Goal: Task Accomplishment & Management: Complete application form

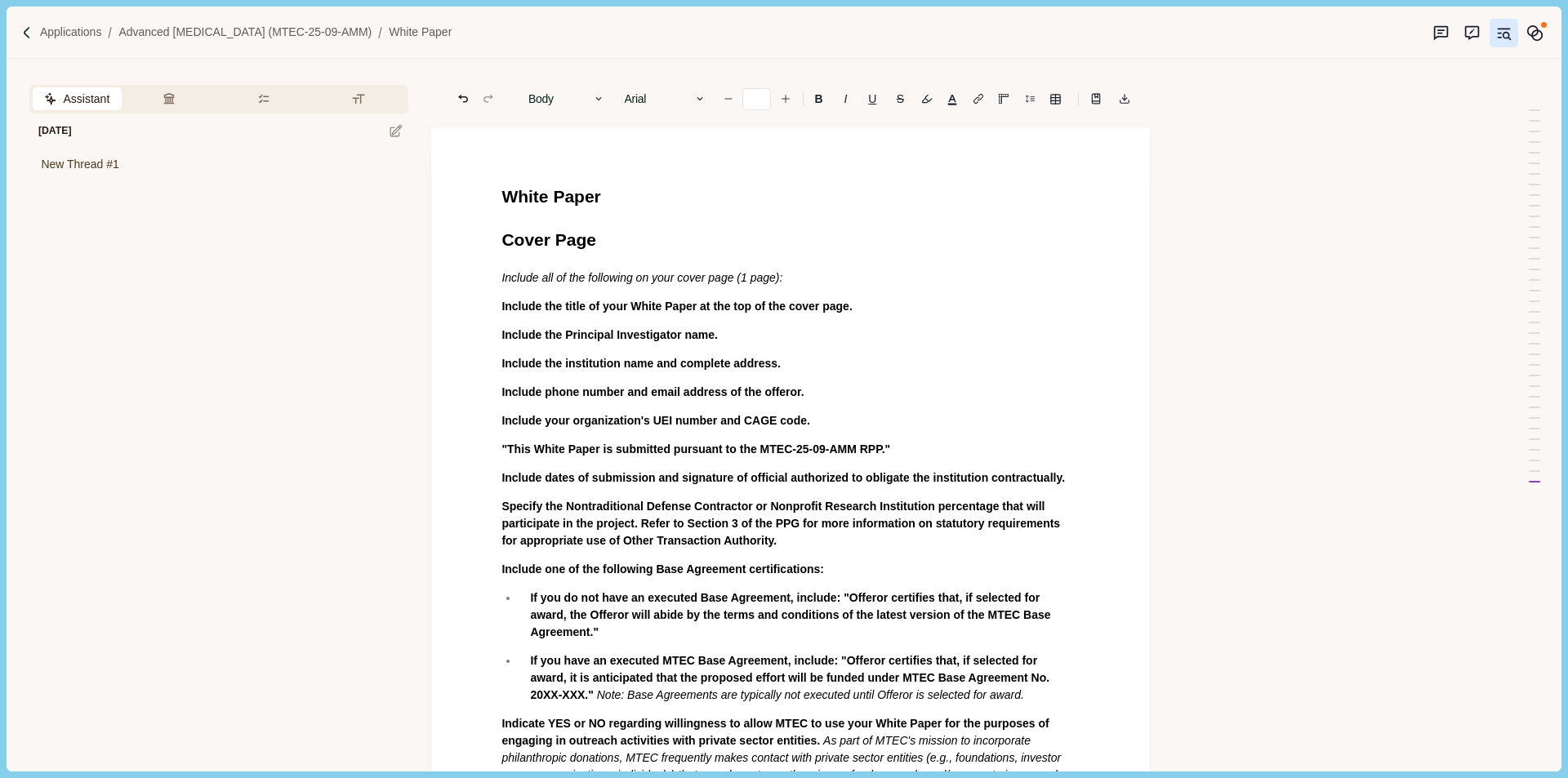
scroll to position [1062, 0]
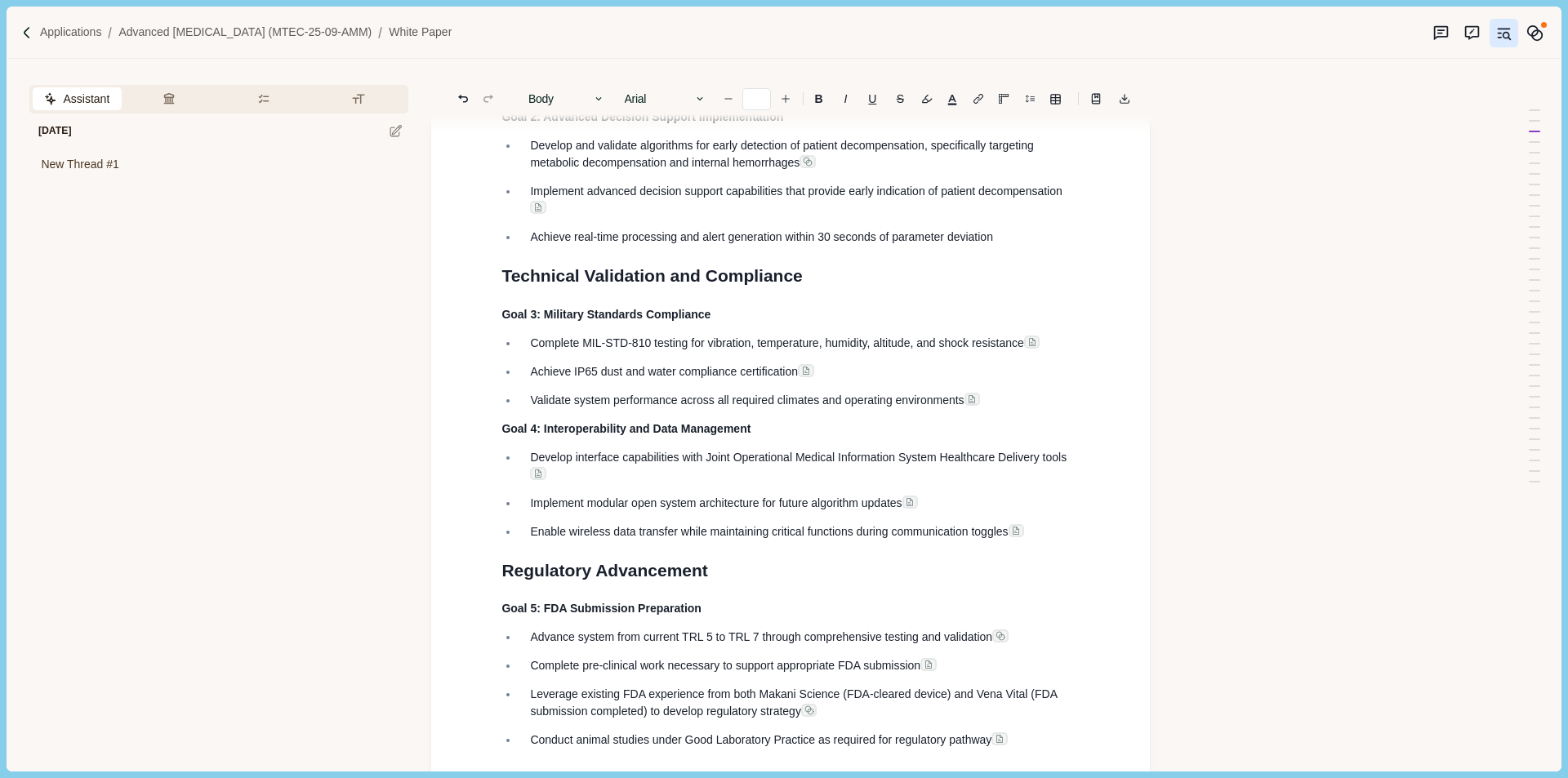
scroll to position [1715, 0]
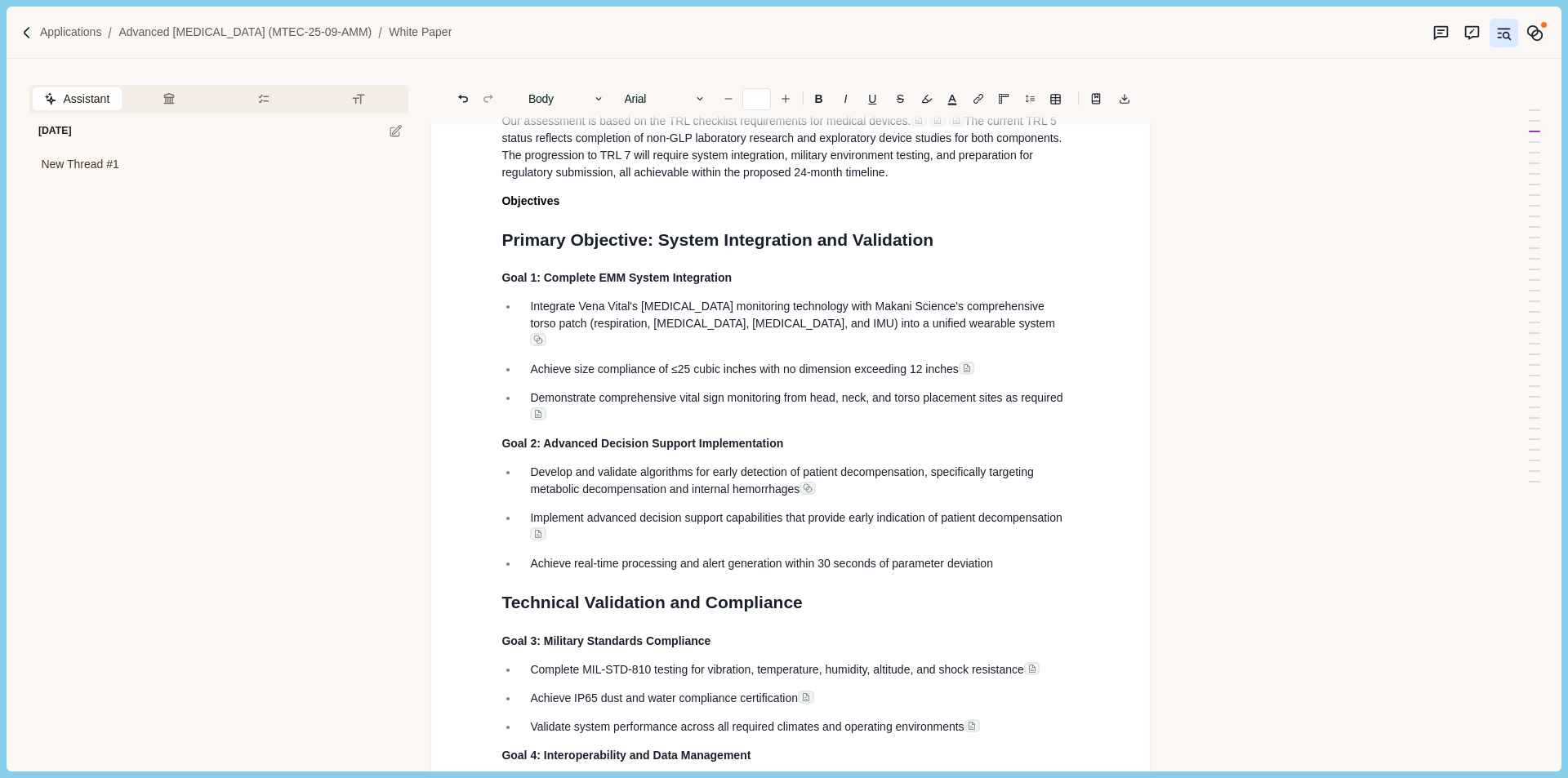
click at [1199, 460] on div "Assistant Review Criteria Requirements Formatting Today New Thread #1 1. Techni…" at bounding box center [757, 415] width 1500 height 712
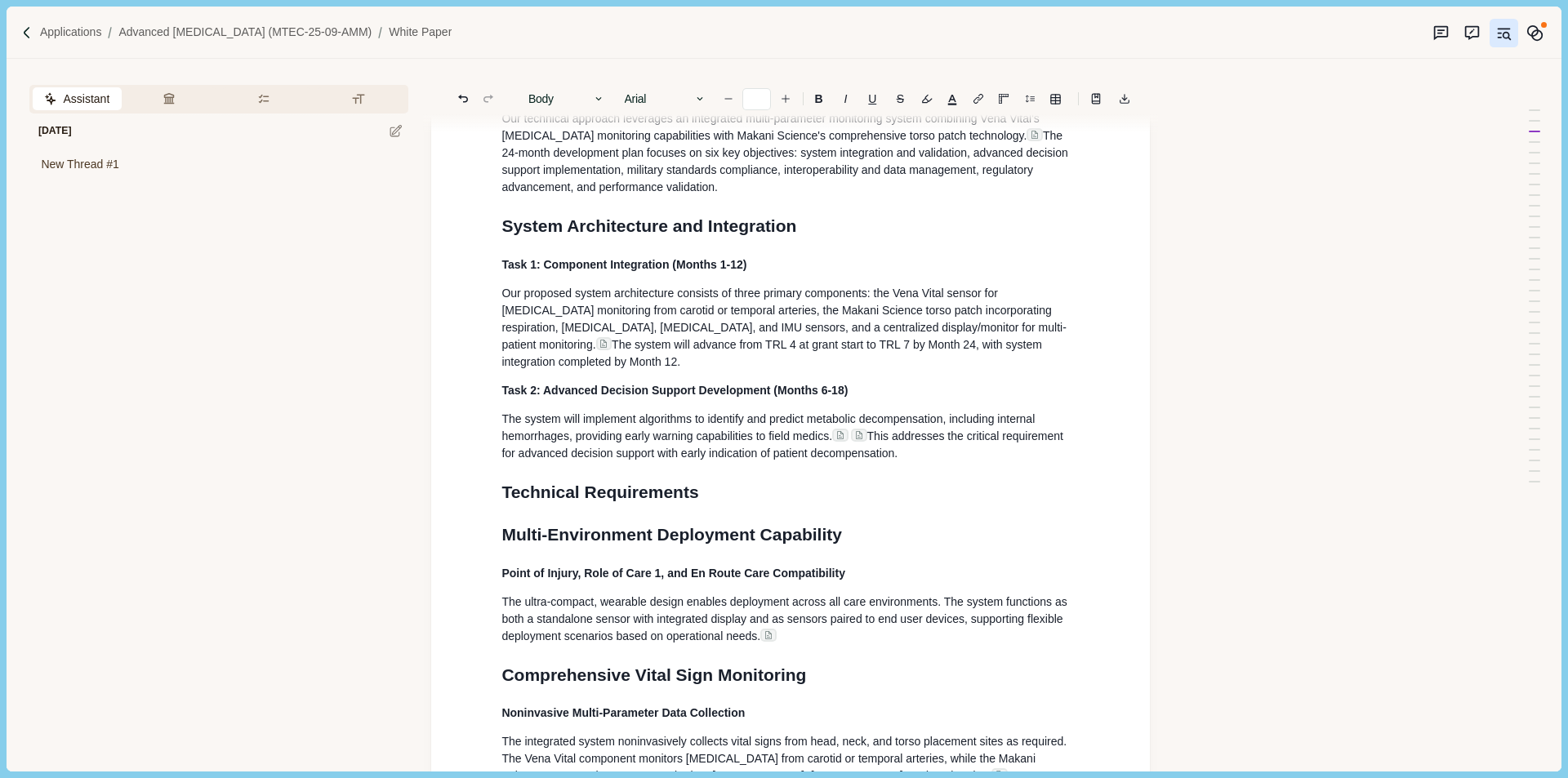
scroll to position [3430, 0]
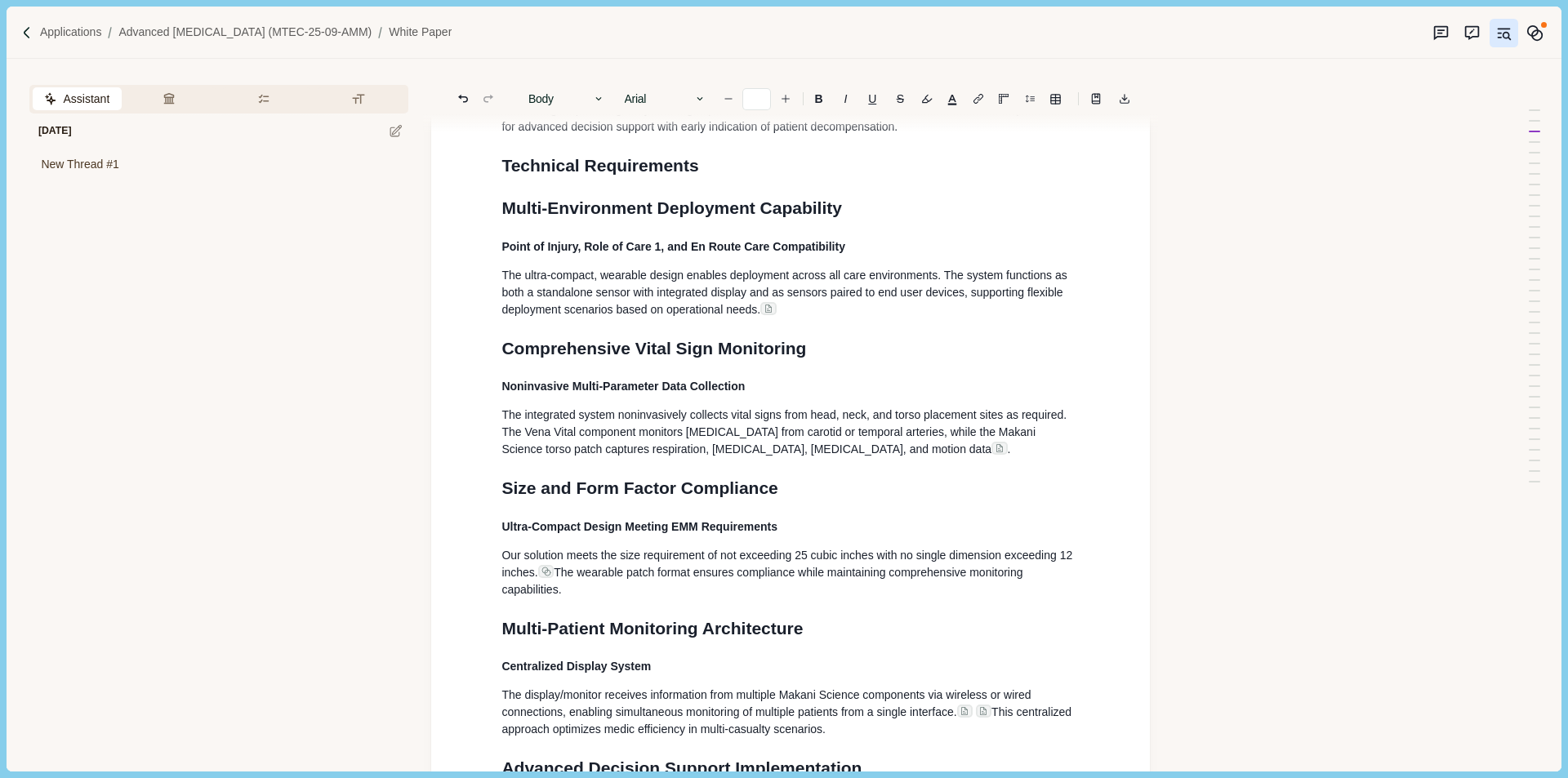
click at [663, 175] on span "Technical Requirements" at bounding box center [600, 166] width 197 height 19
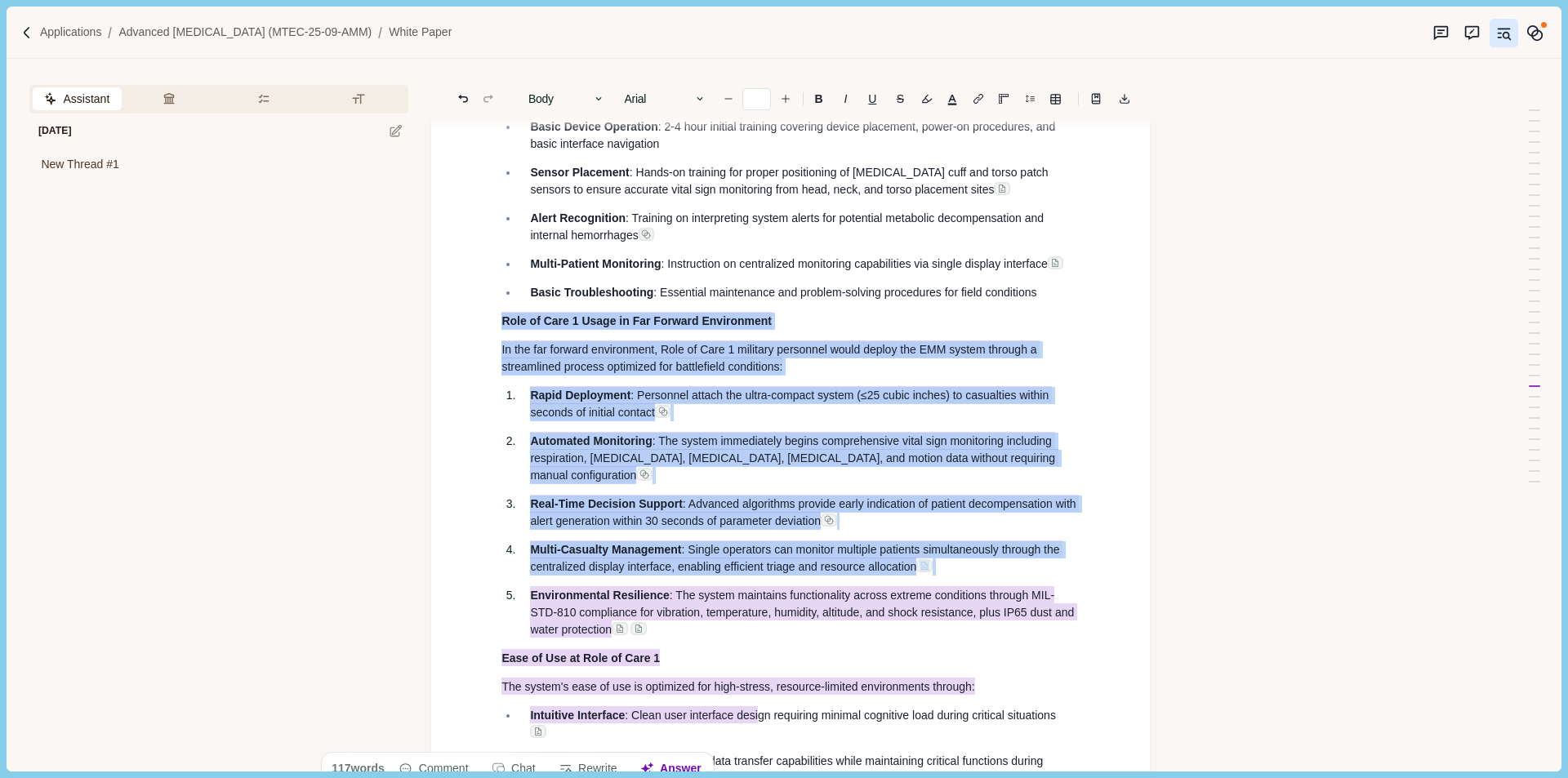
scroll to position [7267, 0]
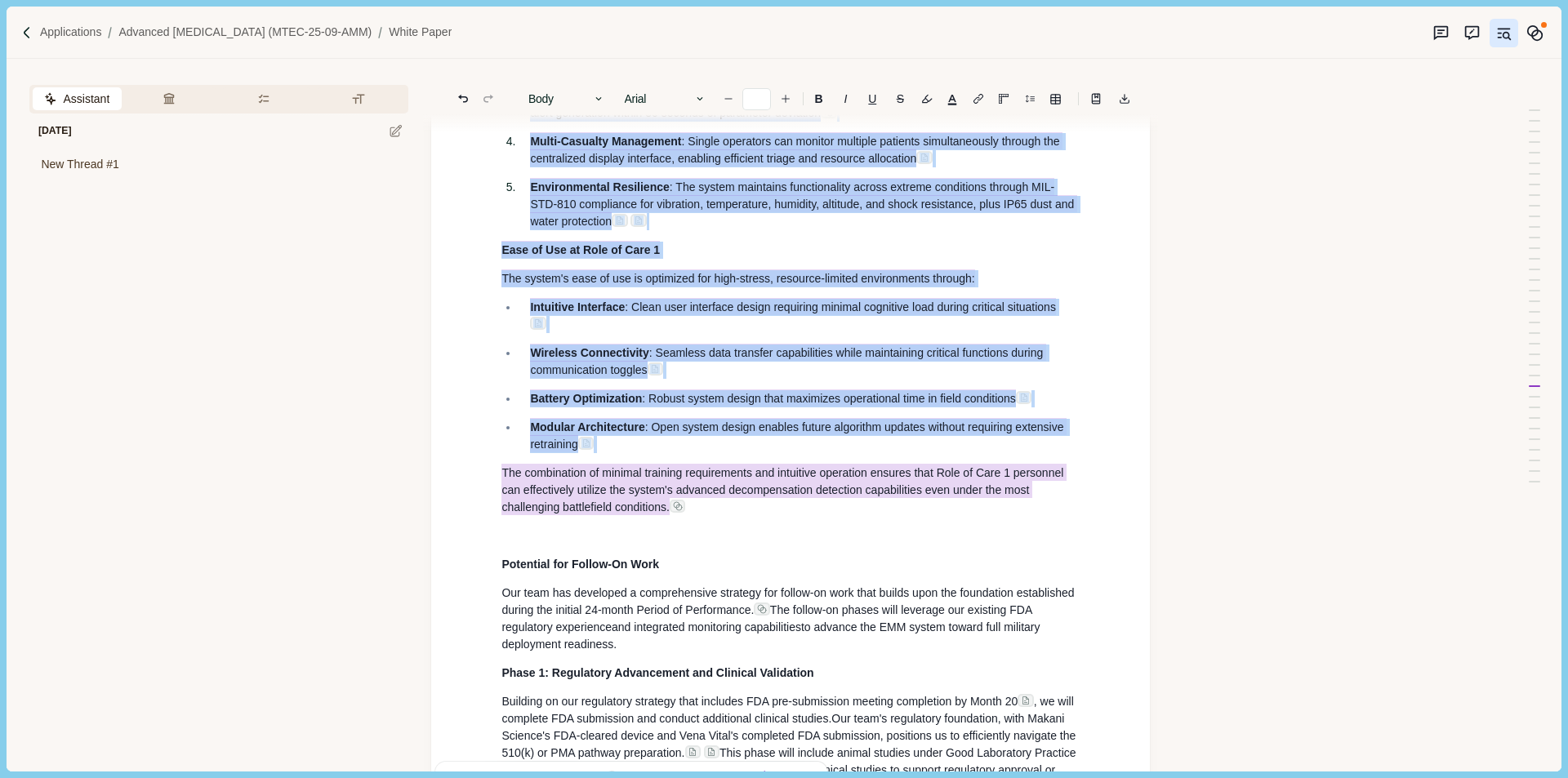
drag, startPoint x: 498, startPoint y: 475, endPoint x: 686, endPoint y: 660, distance: 263.8
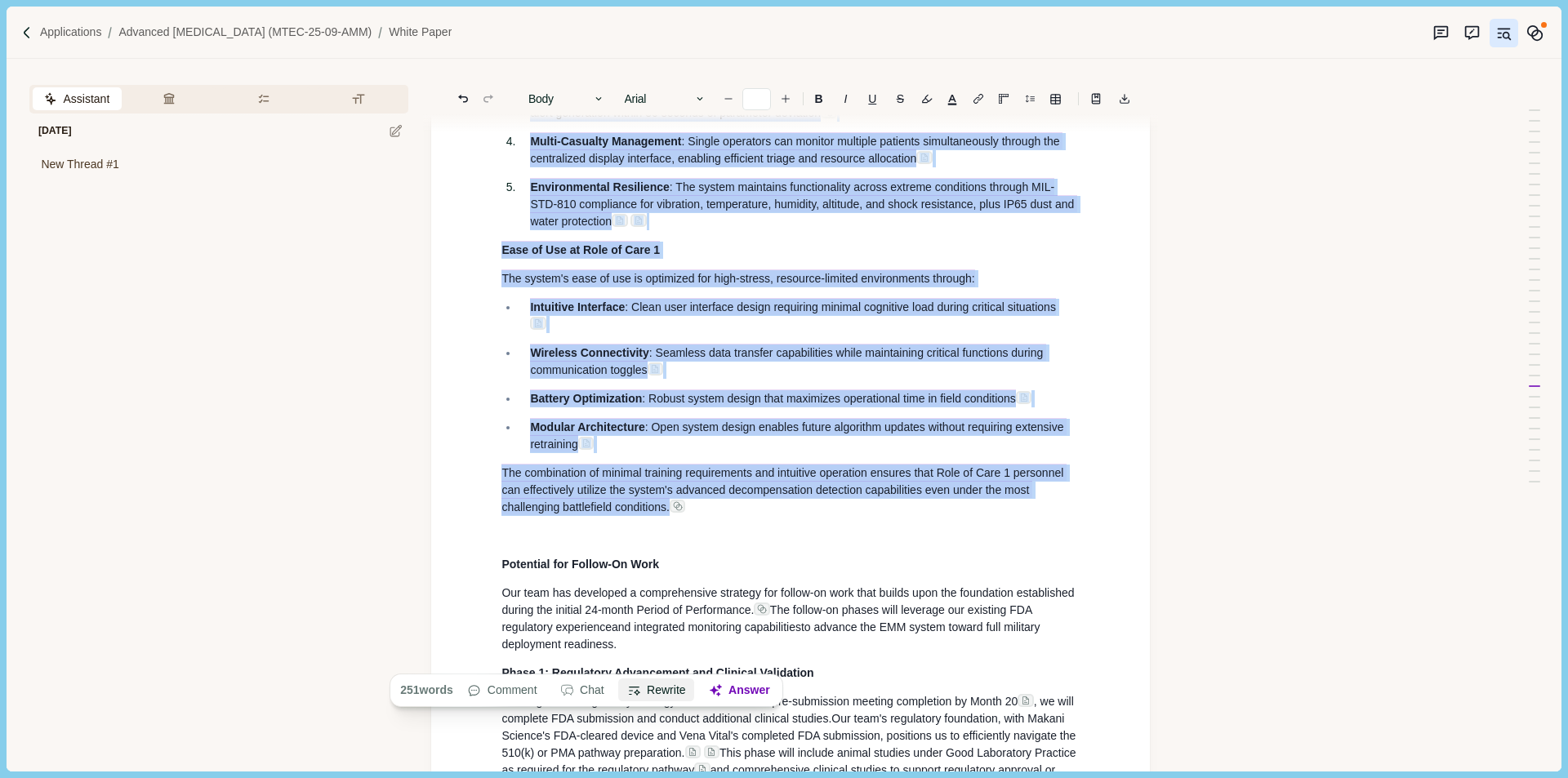
click at [661, 697] on button "Rewrite" at bounding box center [657, 690] width 76 height 23
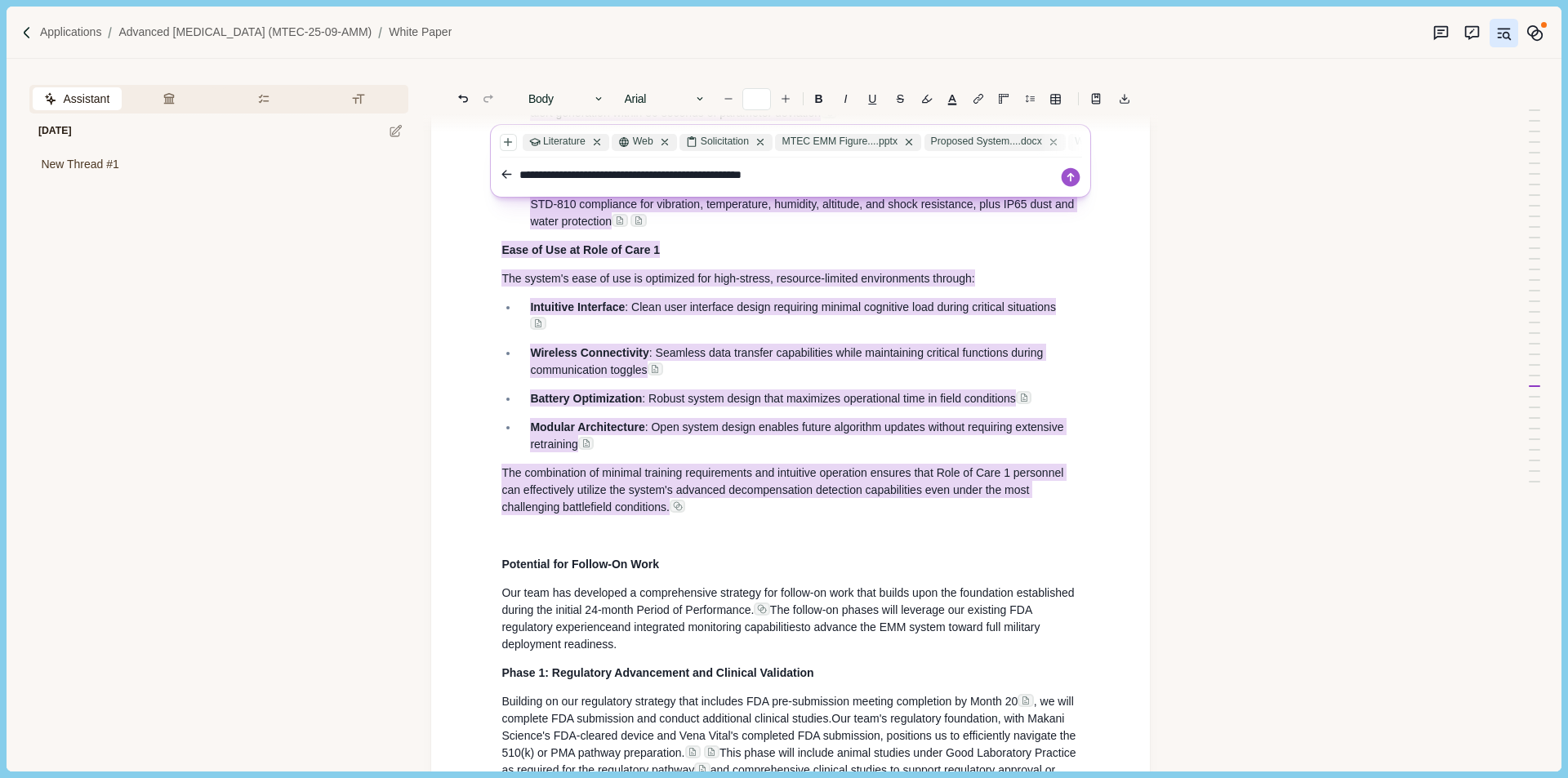
type textarea "**********"
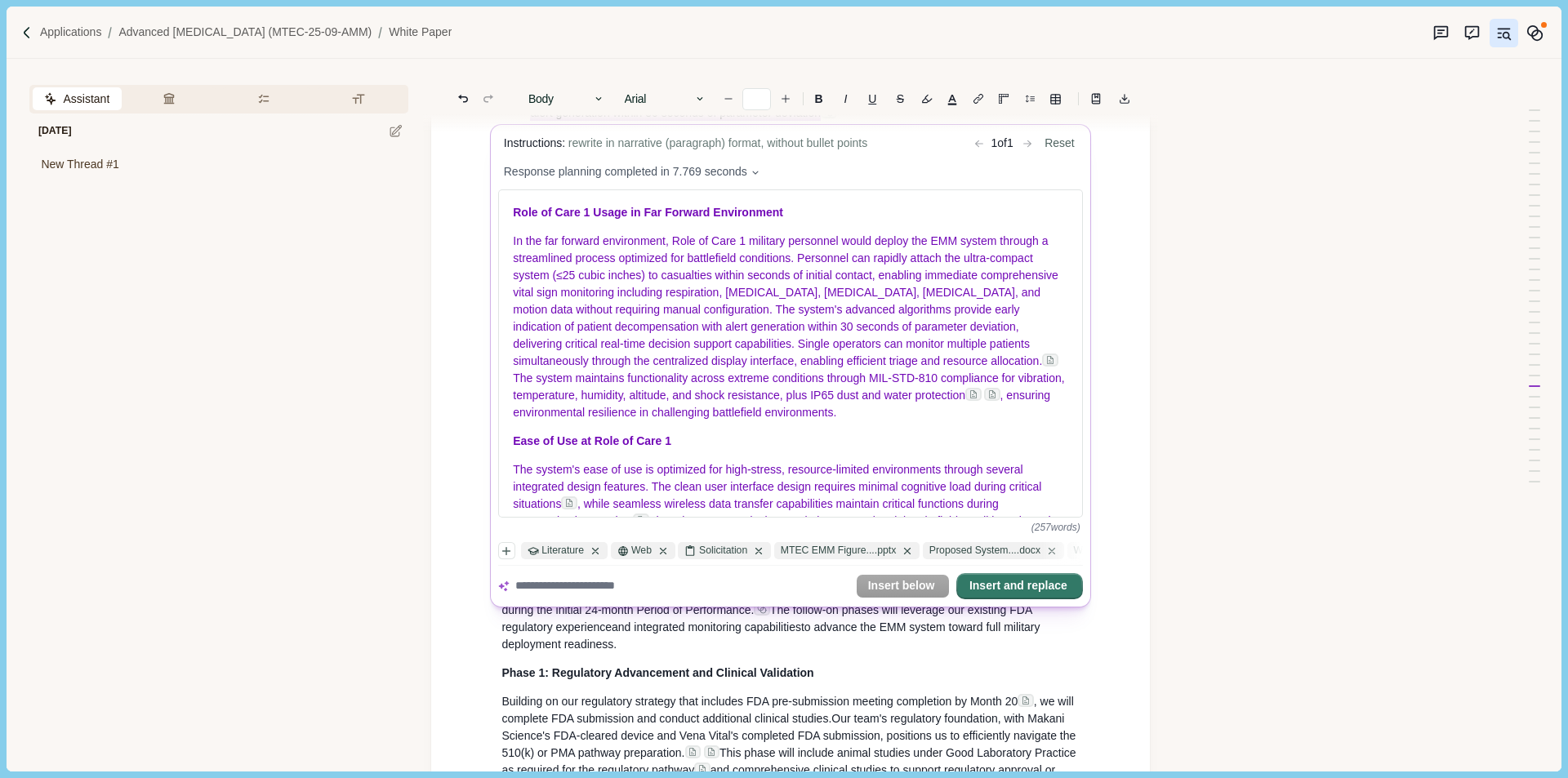
click at [1013, 592] on button "Insert and replace" at bounding box center [1020, 586] width 123 height 23
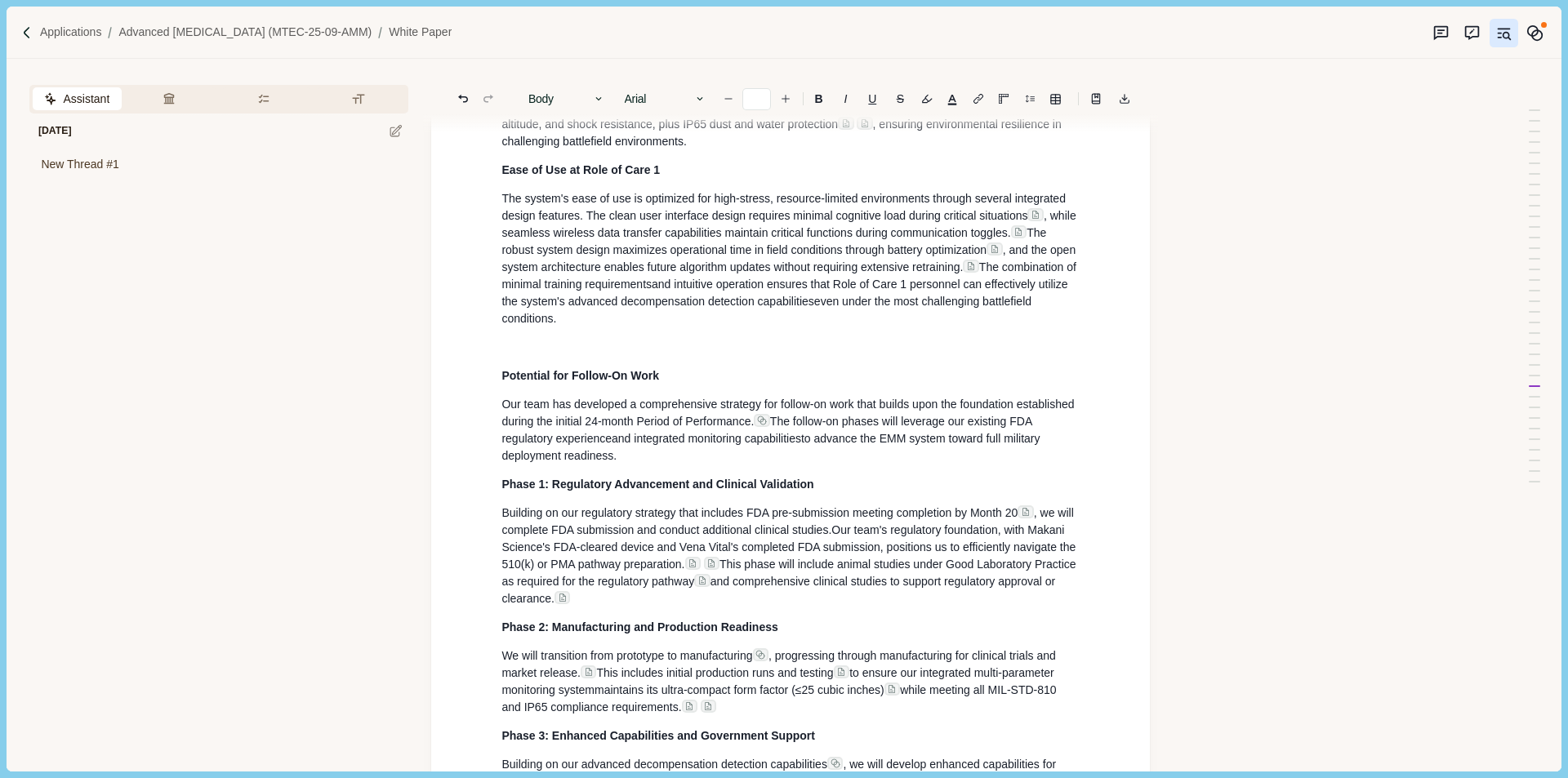
scroll to position [7205, 0]
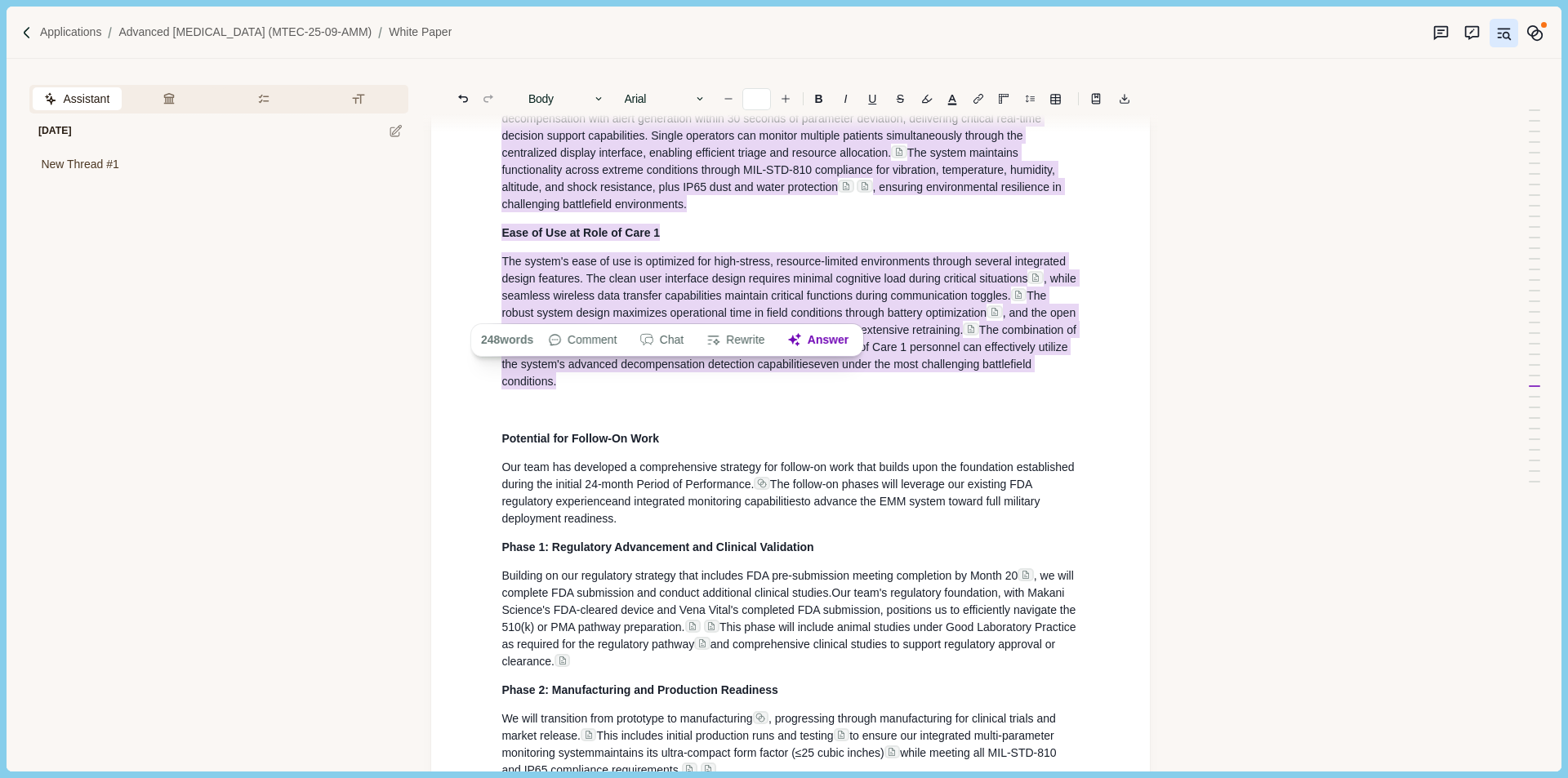
drag, startPoint x: 502, startPoint y: 182, endPoint x: 568, endPoint y: 526, distance: 350.3
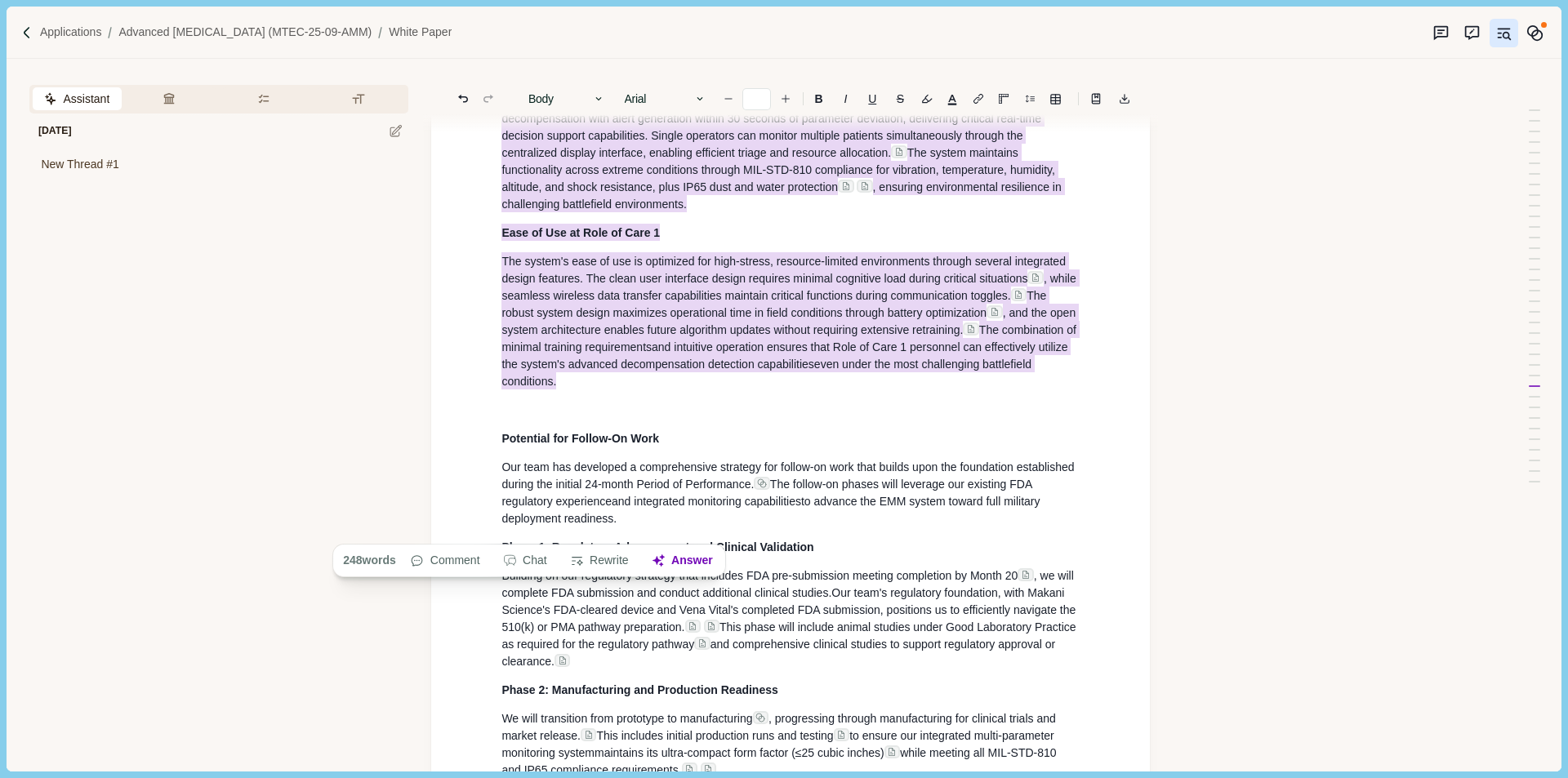
click at [1057, 419] on p at bounding box center [791, 411] width 578 height 17
click at [889, 525] on span "The follow-on phases will leverage our existing FDA regulatory experience and i…" at bounding box center [772, 501] width 542 height 47
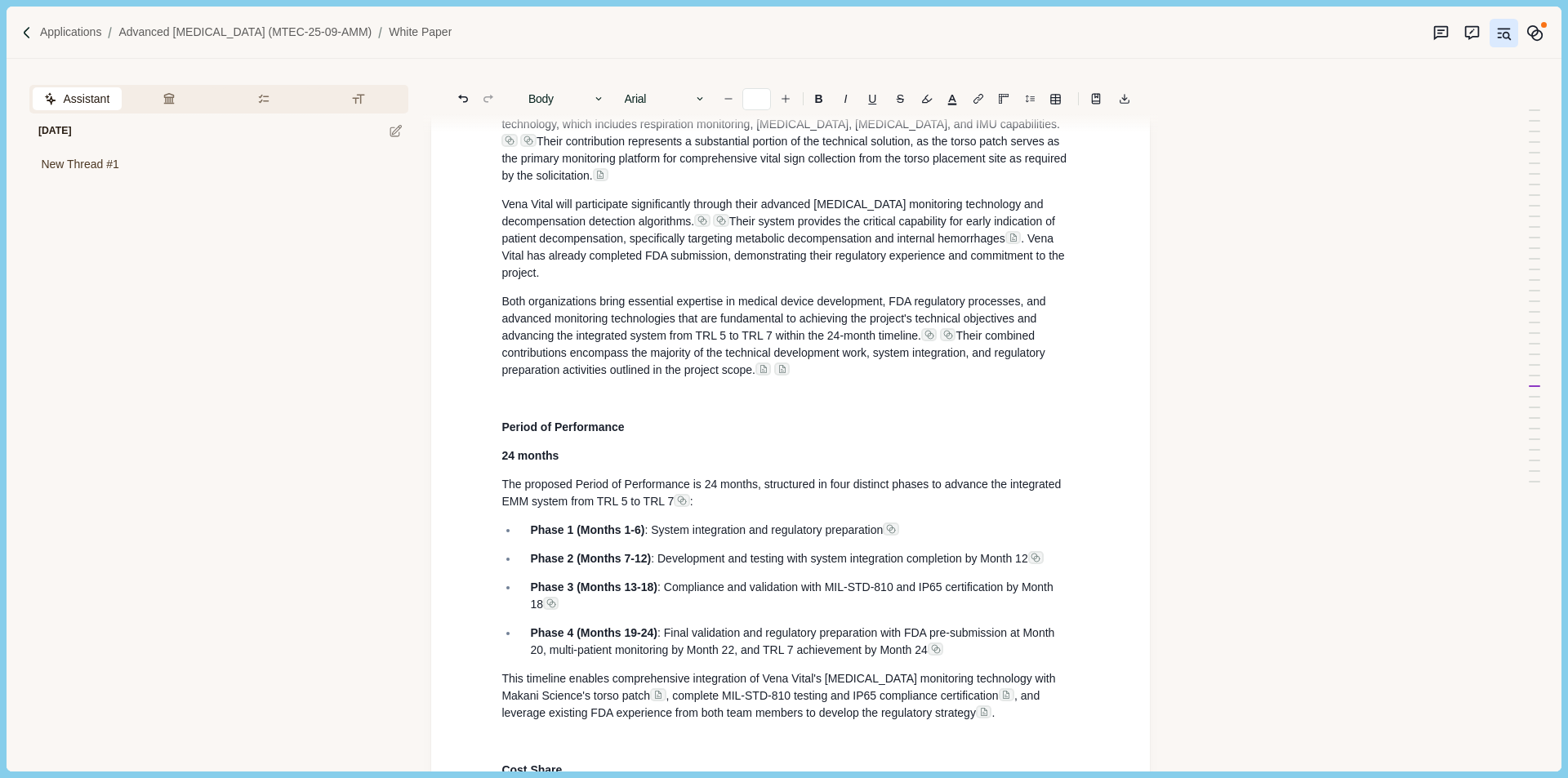
scroll to position [11613, 0]
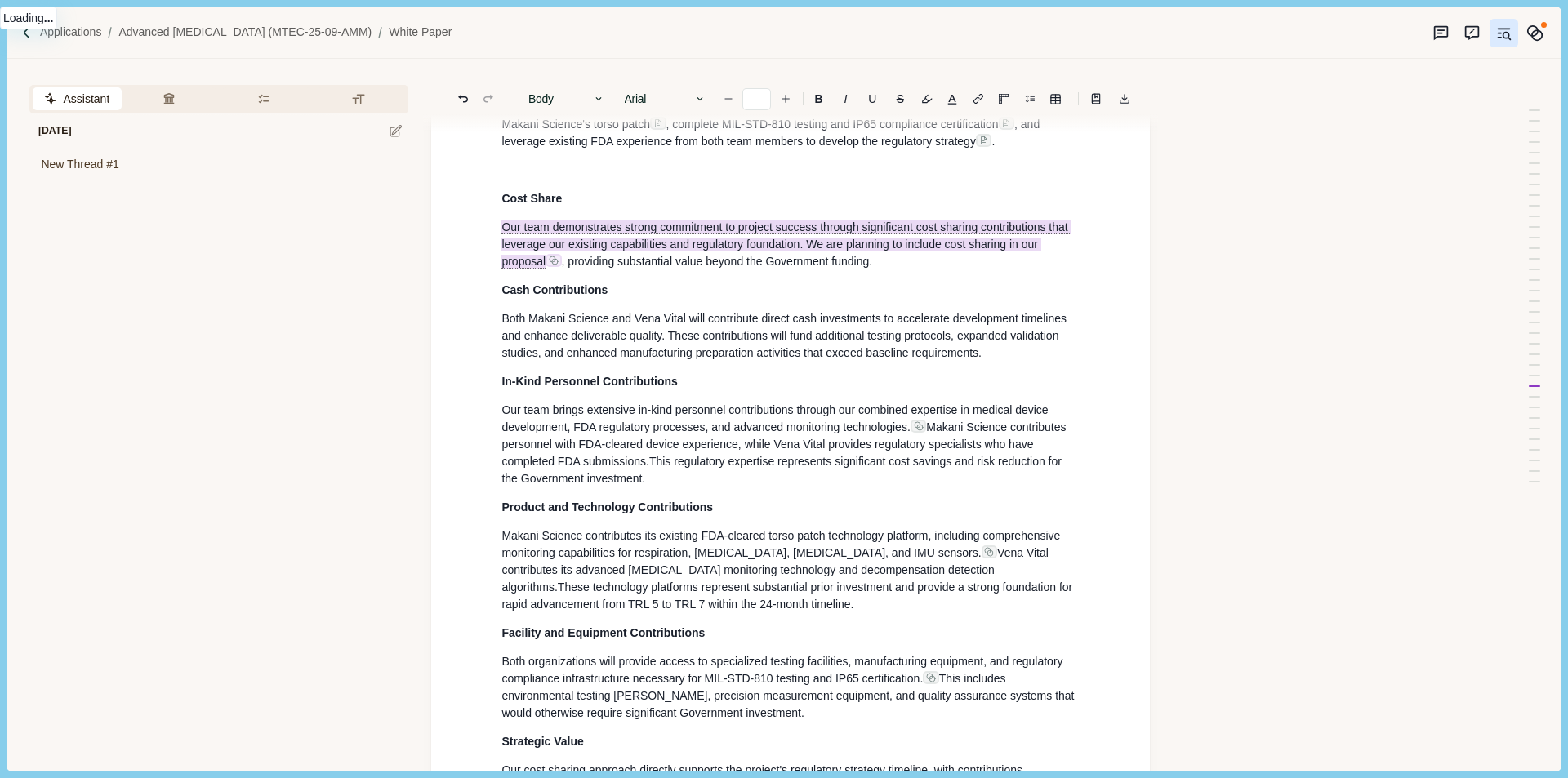
click at [554, 264] on circle at bounding box center [554, 261] width 6 height 6
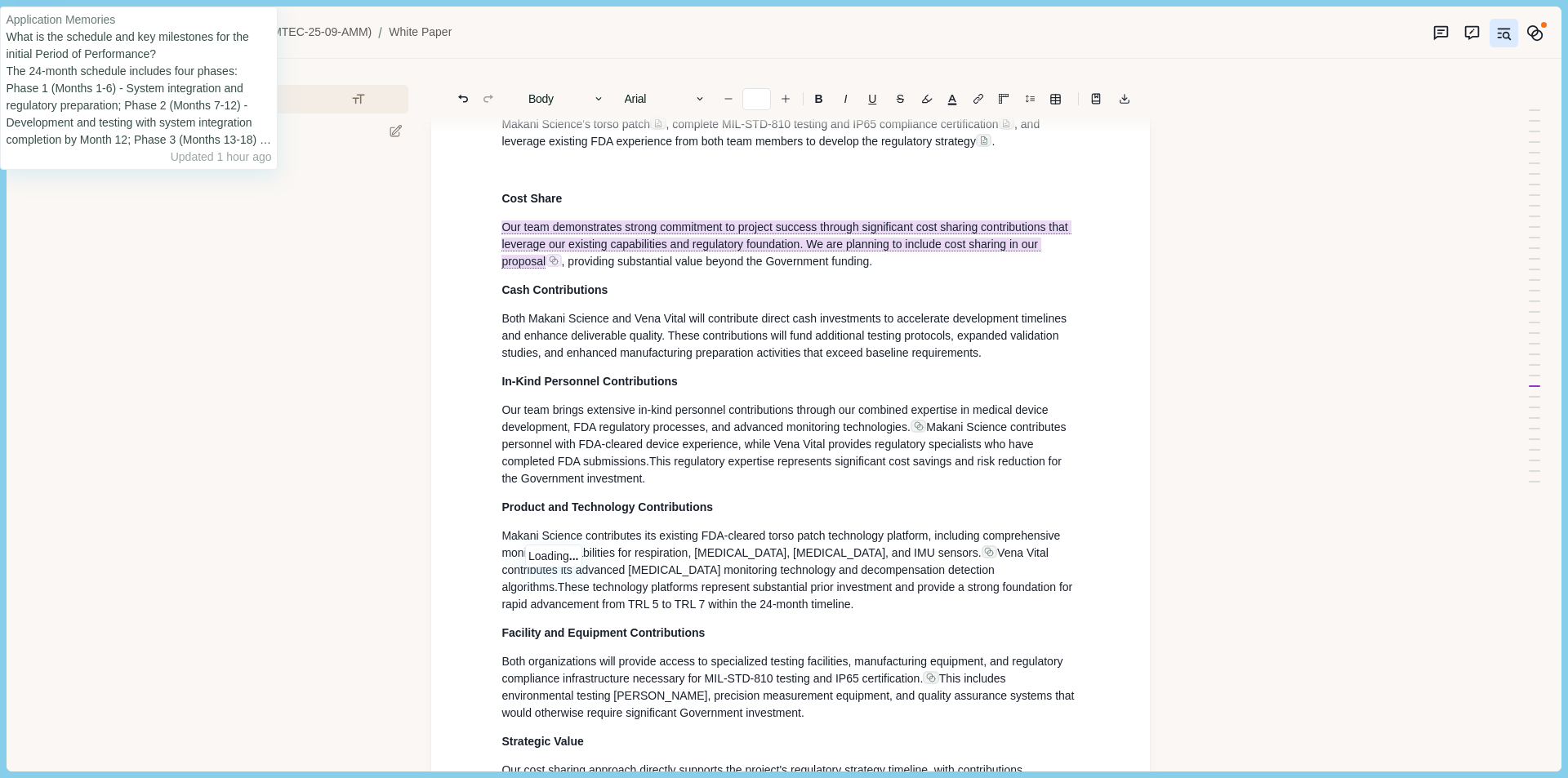
click at [553, 265] on icon at bounding box center [554, 261] width 10 height 10
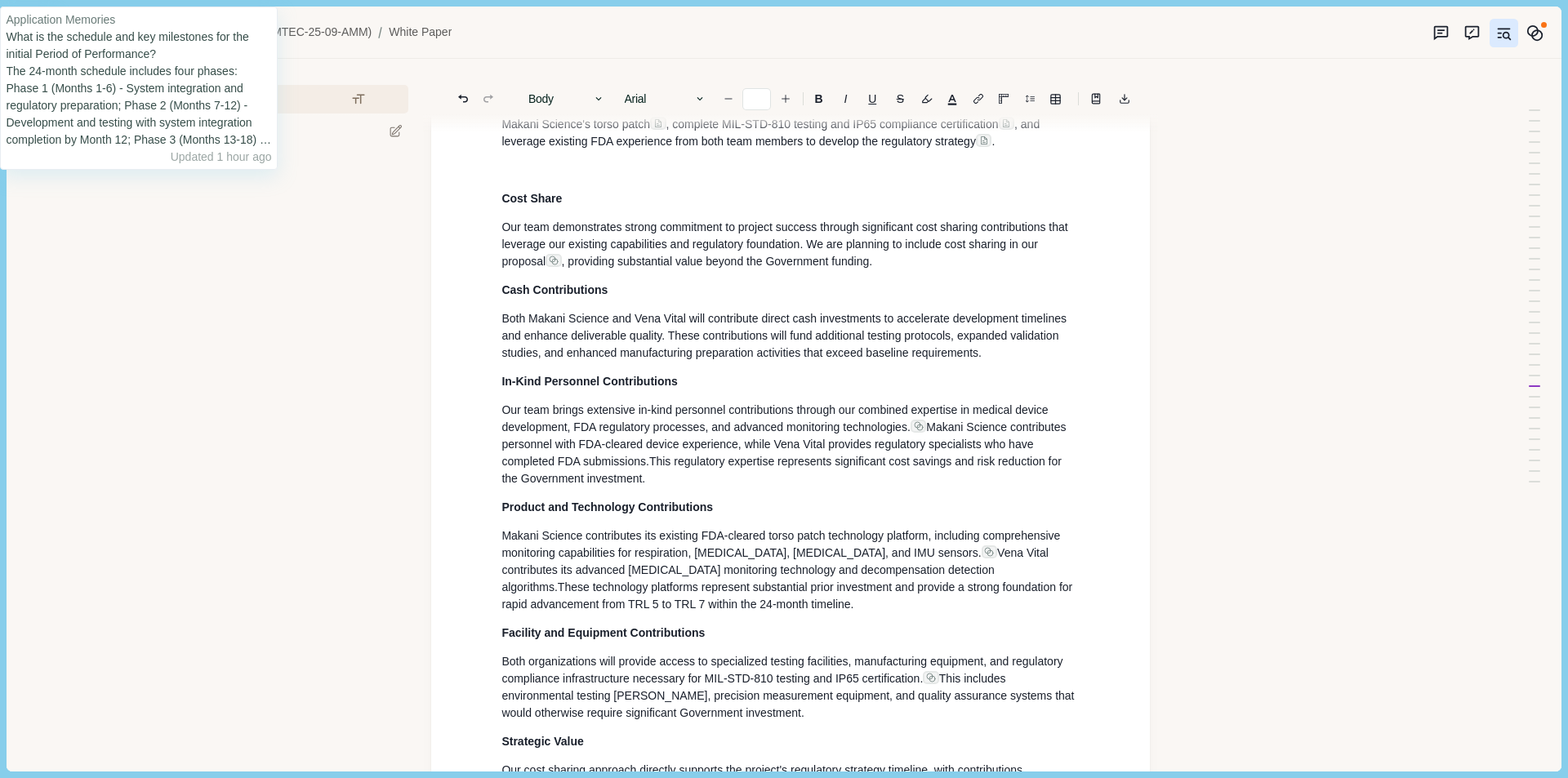
click at [643, 299] on p "Cash Contributions" at bounding box center [791, 290] width 578 height 17
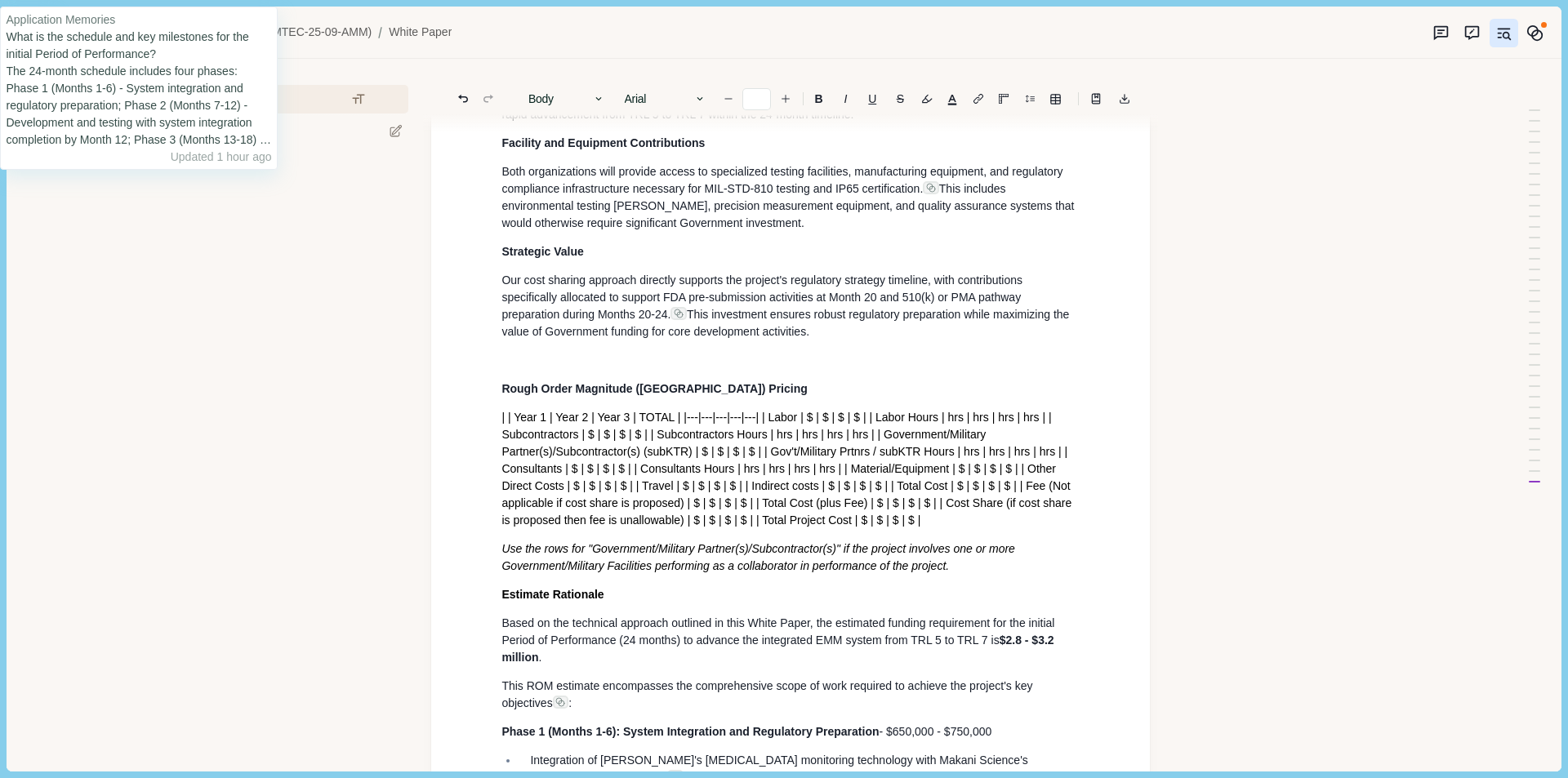
scroll to position [11858, 0]
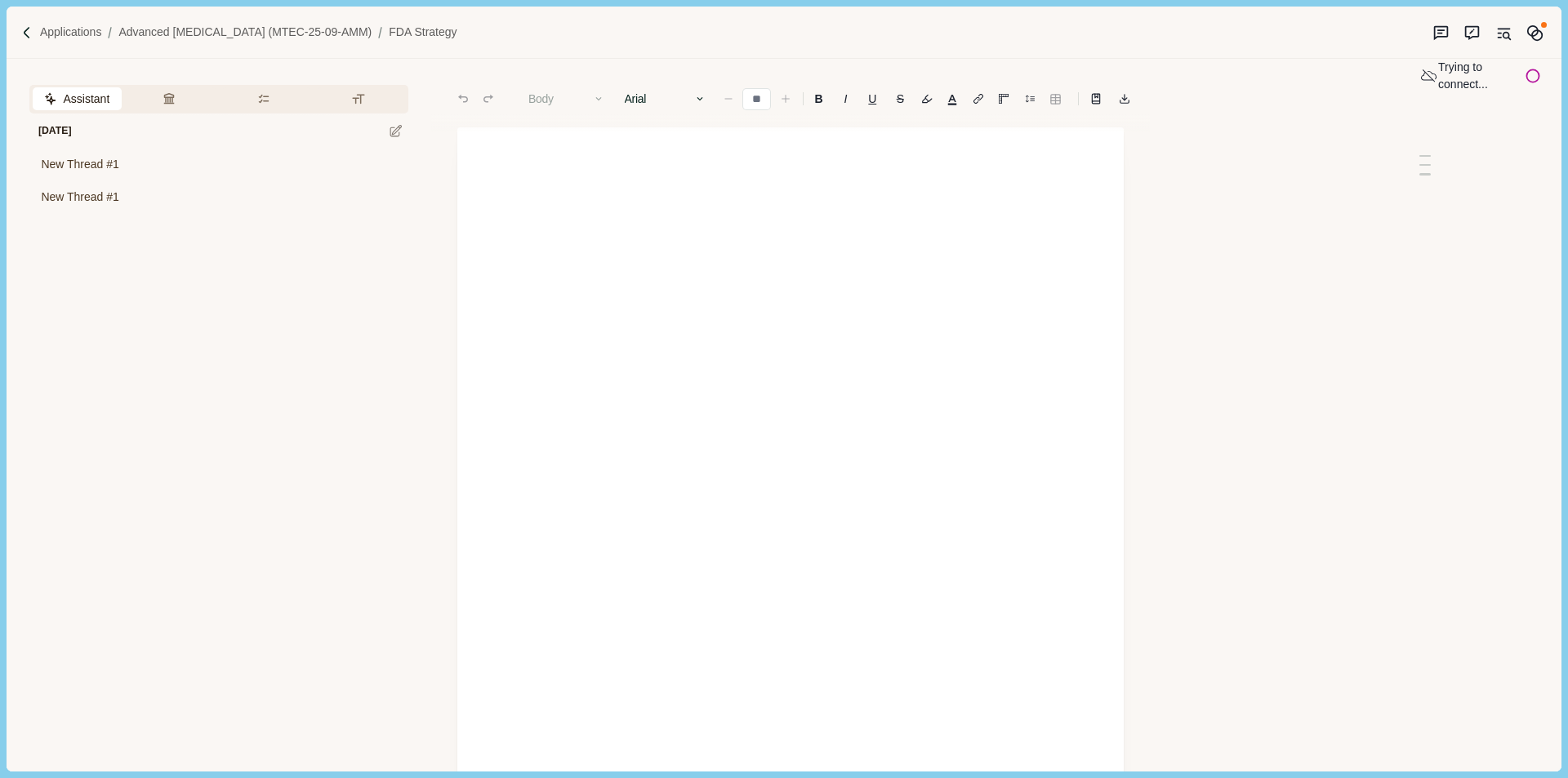
type input "**"
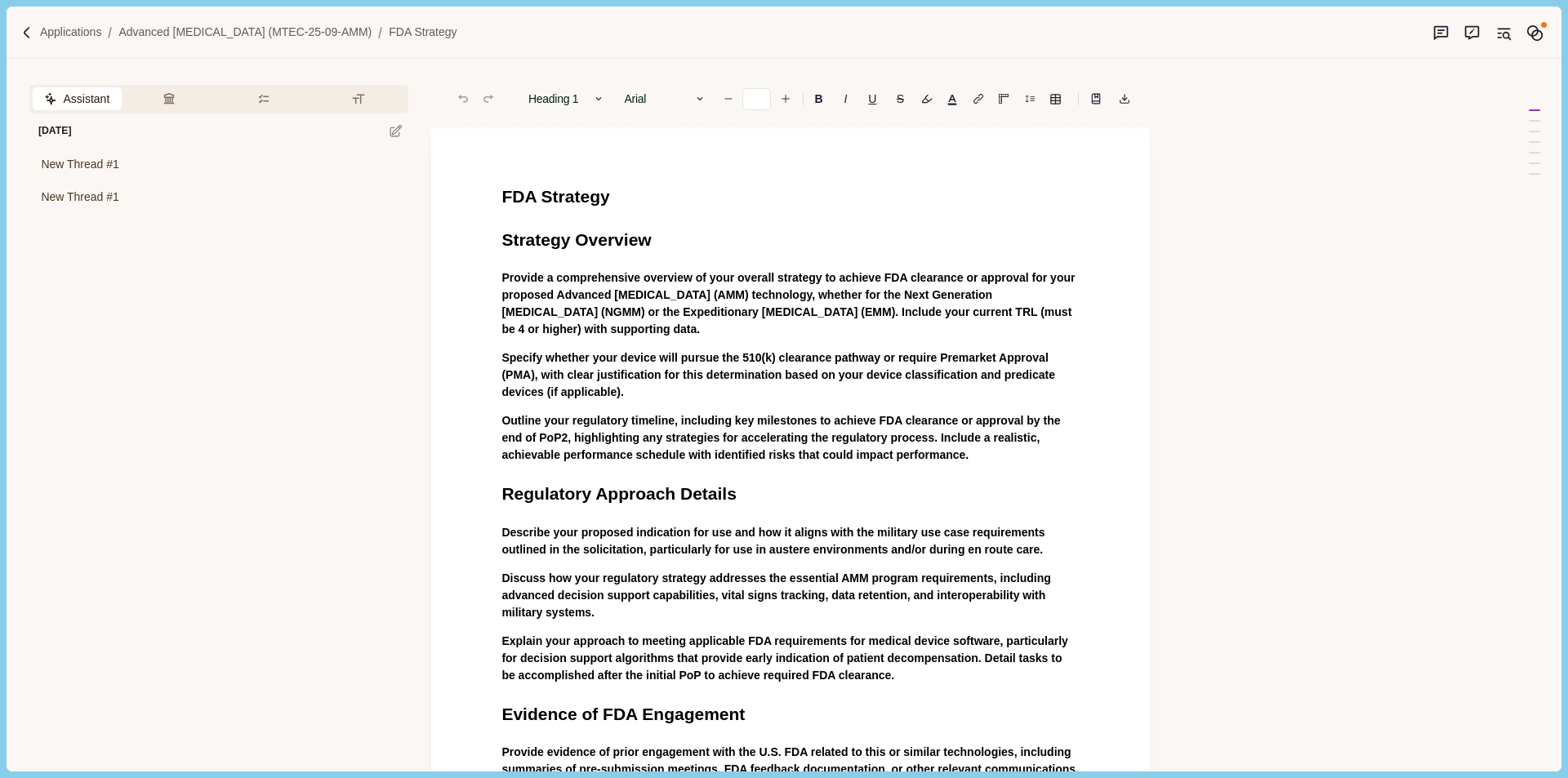
click at [833, 297] on span "Provide a comprehensive overview of your overall strategy to achieve FDA cleara…" at bounding box center [790, 303] width 576 height 64
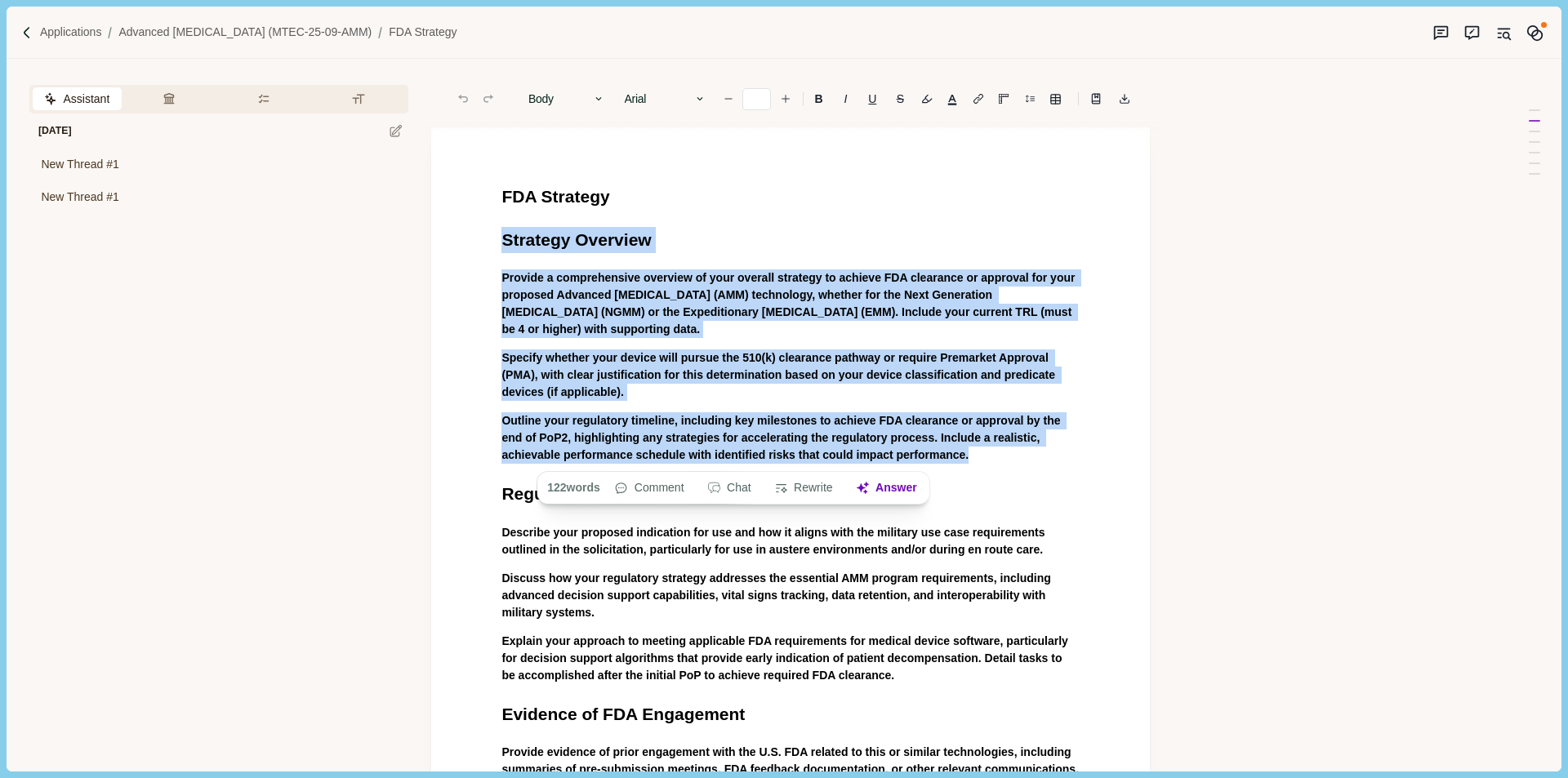
drag, startPoint x: 503, startPoint y: 241, endPoint x: 980, endPoint y: 454, distance: 522.4
click at [980, 454] on div "FDA Strategy Strategy Overview Provide a comprehensive overview of your overall…" at bounding box center [790, 764] width 601 height 1163
click at [885, 490] on button "Answer" at bounding box center [885, 488] width 79 height 23
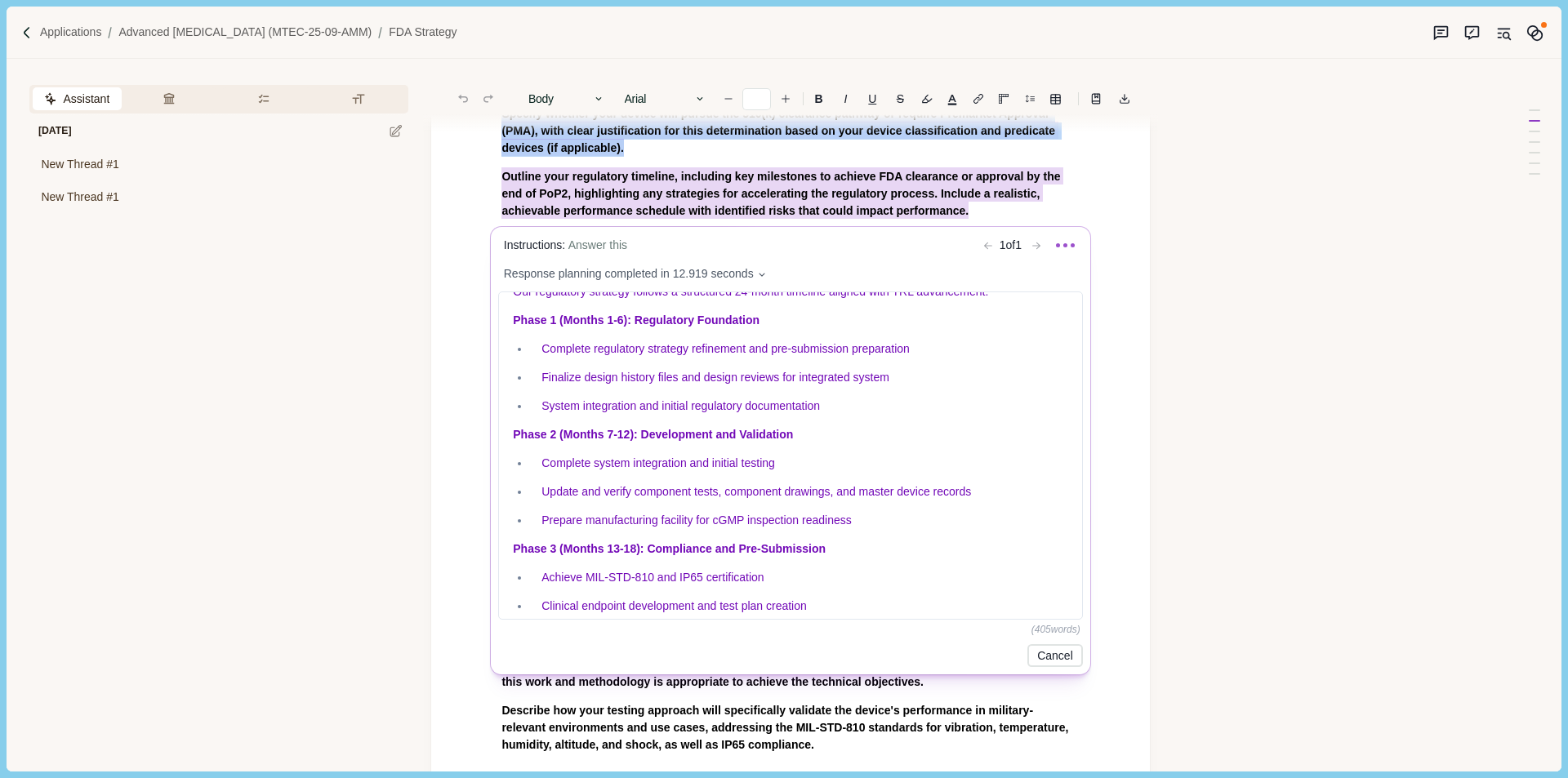
scroll to position [817, 0]
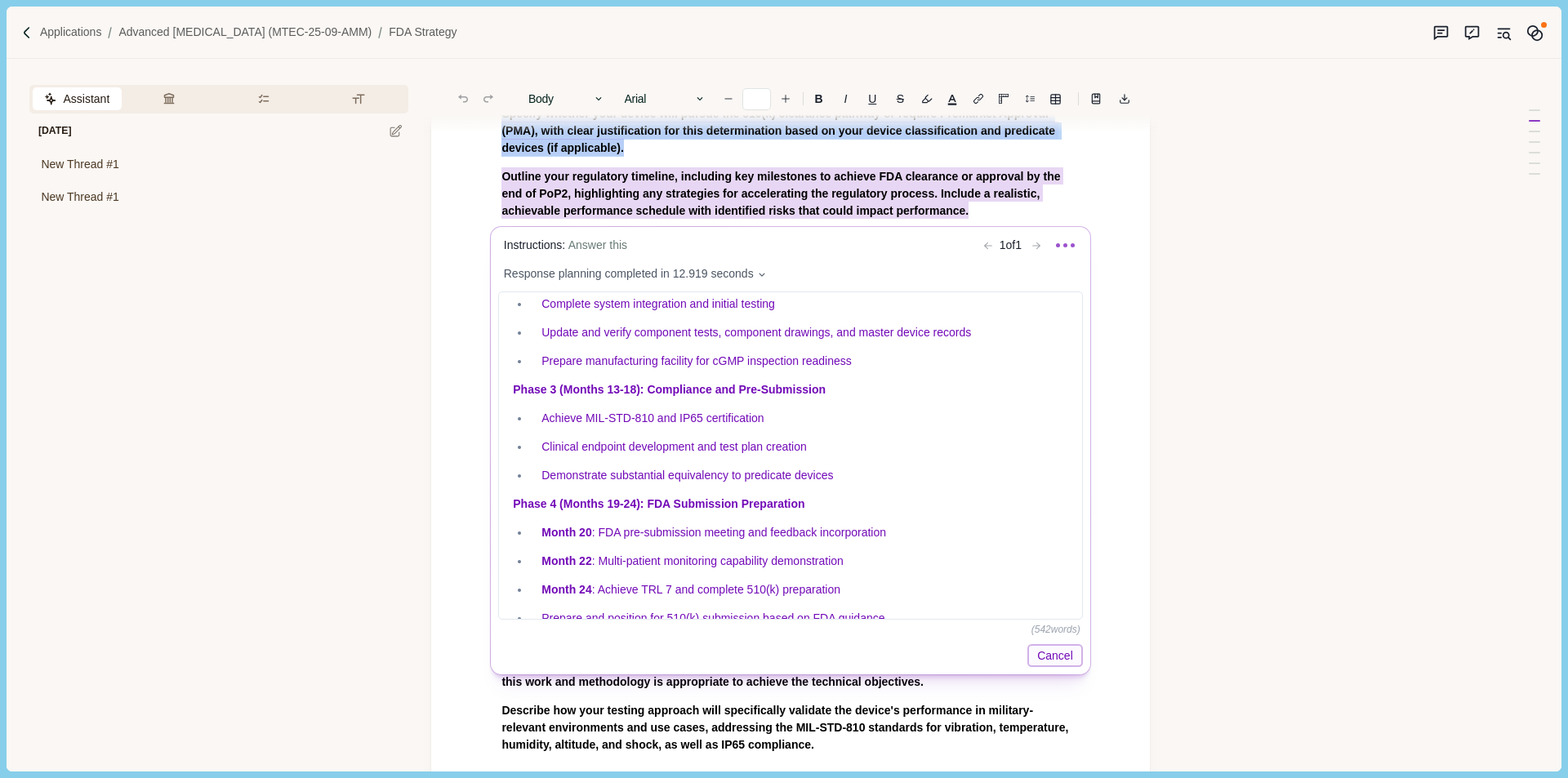
click at [1062, 650] on button "Cancel" at bounding box center [1055, 656] width 57 height 23
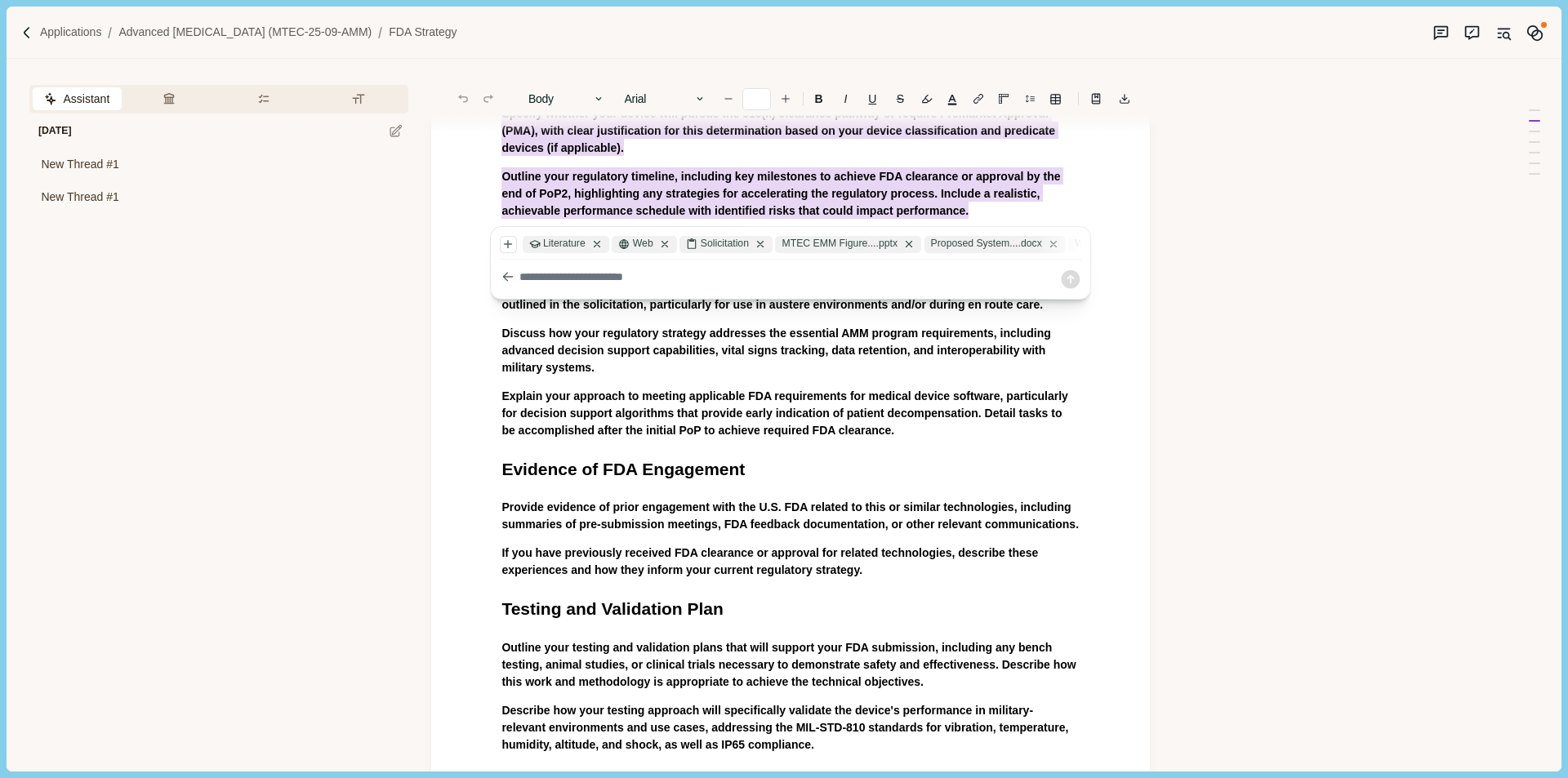
click at [1025, 624] on div "FDA Strategy Strategy Overview Provide a comprehensive overview of your overall…" at bounding box center [790, 520] width 601 height 1163
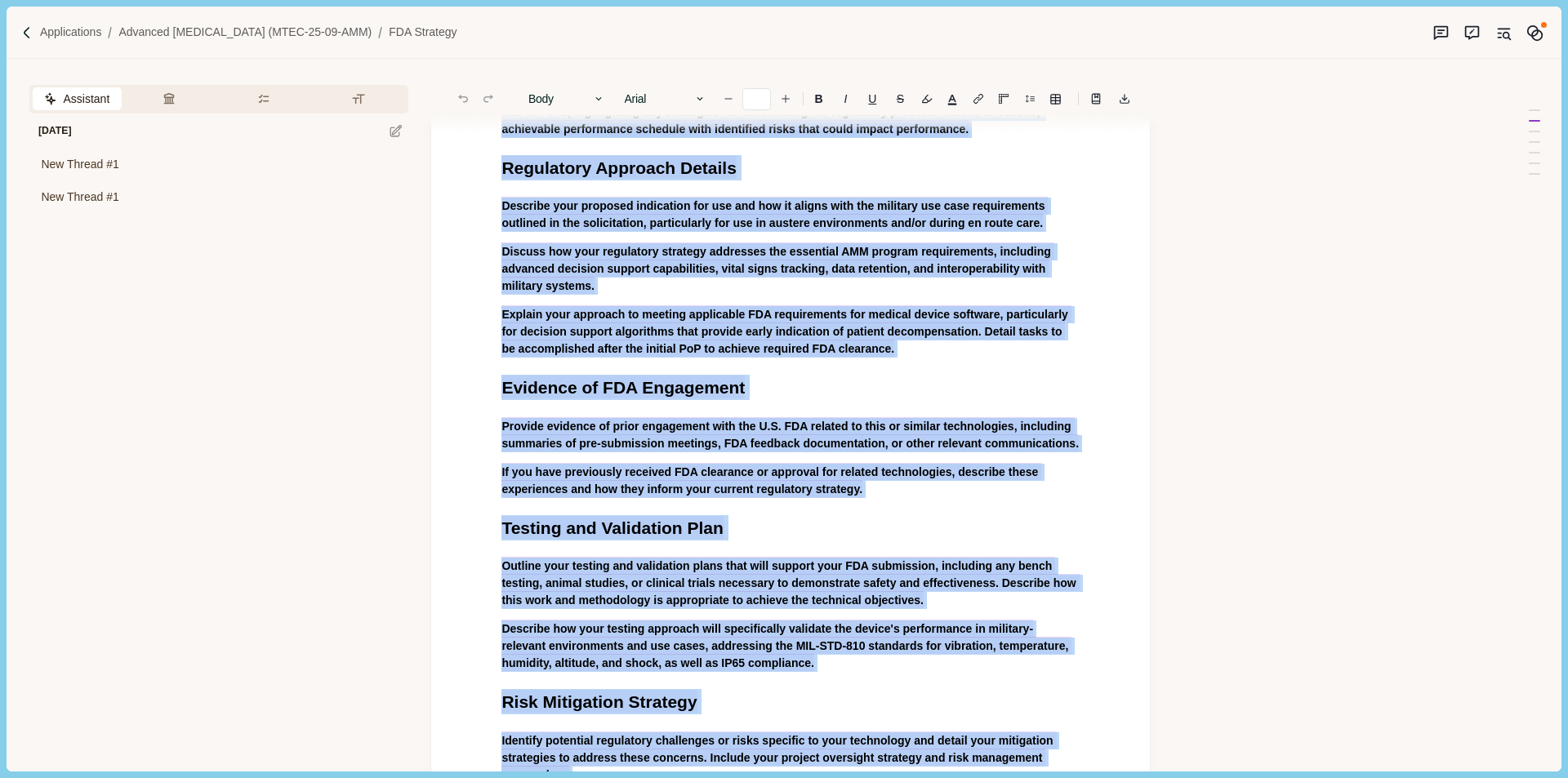
scroll to position [1068, 0]
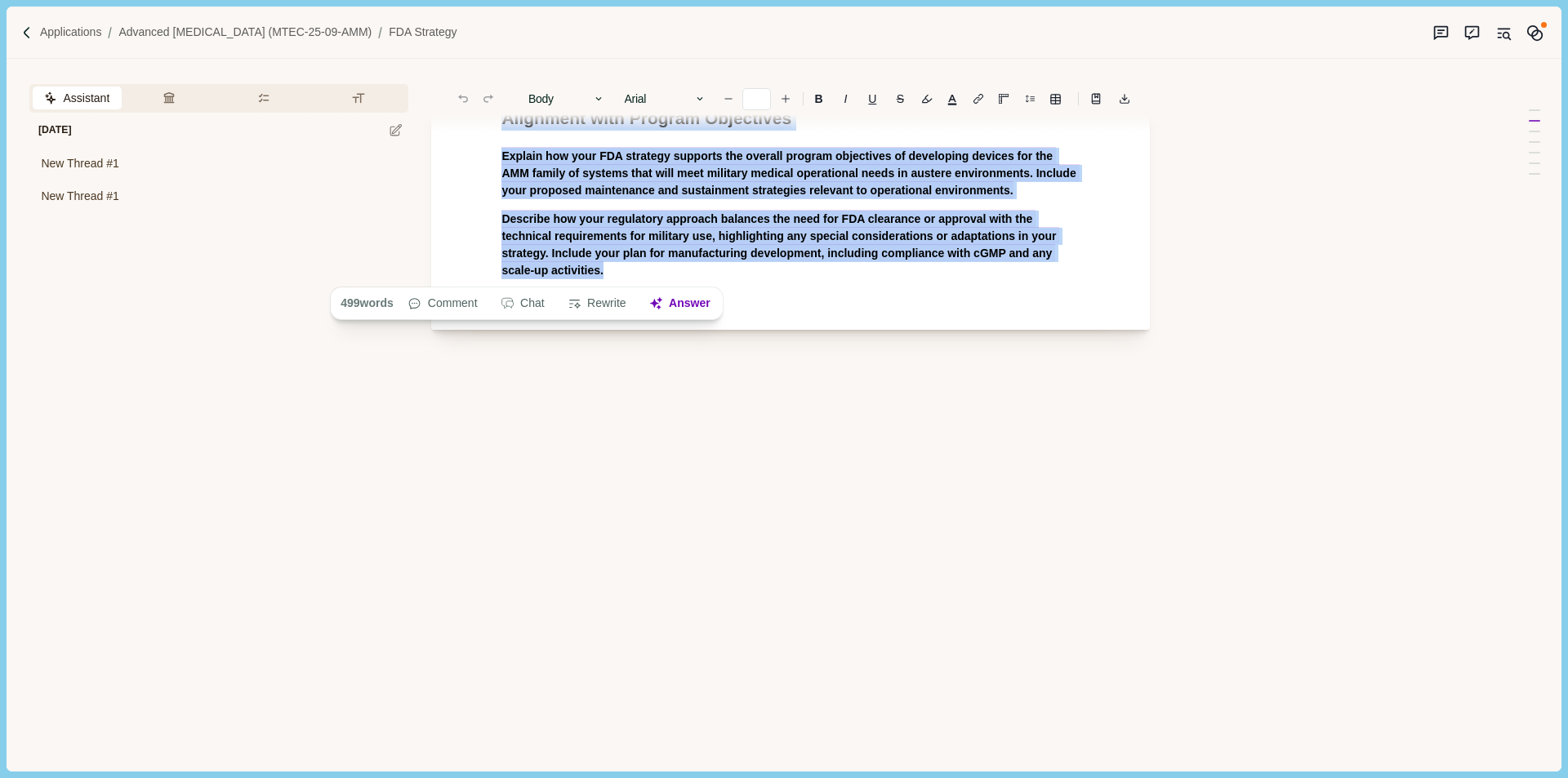
drag, startPoint x: 503, startPoint y: 237, endPoint x: 900, endPoint y: 470, distance: 460.3
click at [684, 301] on button "Answer" at bounding box center [679, 303] width 79 height 23
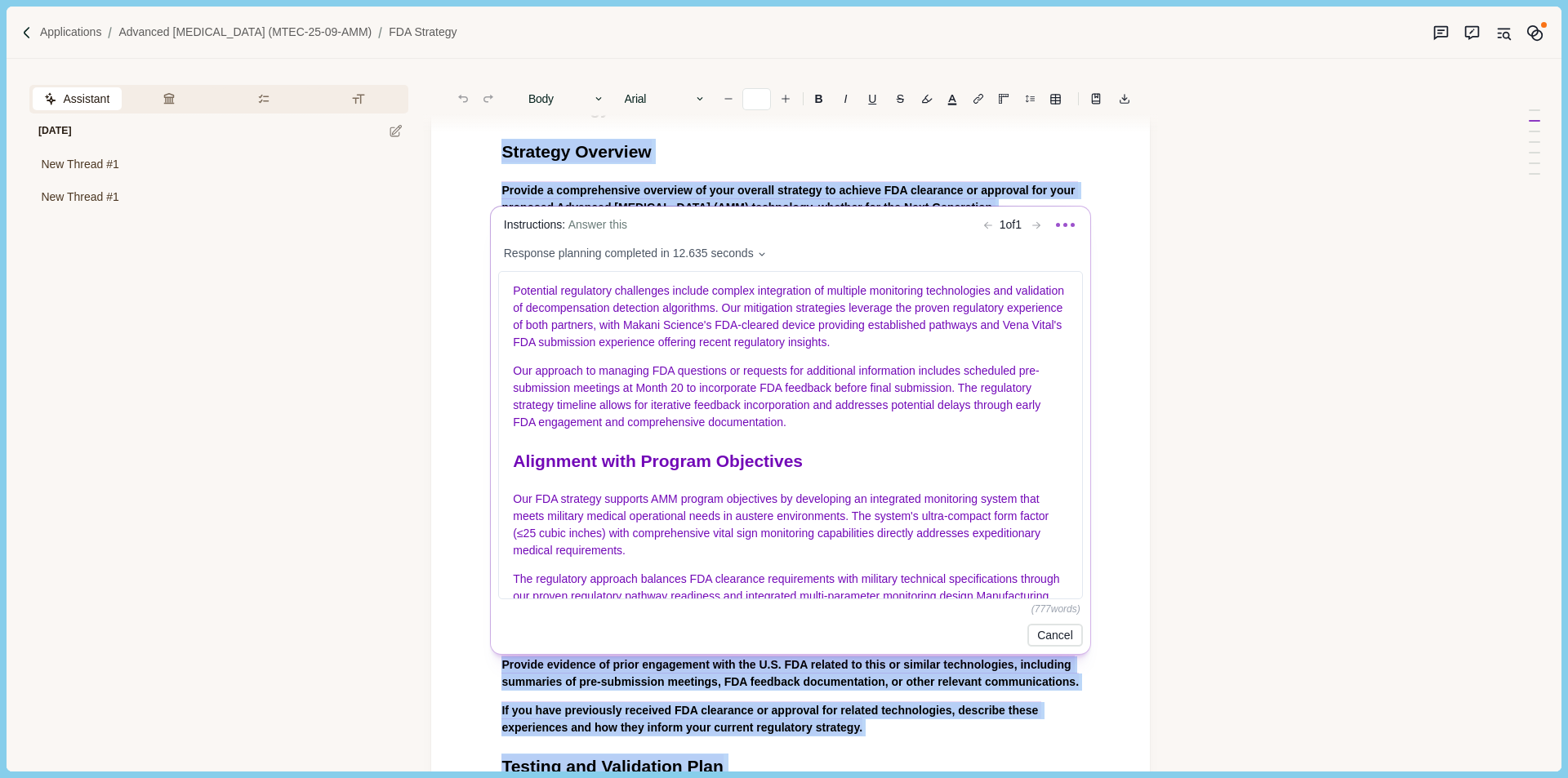
scroll to position [1362, 0]
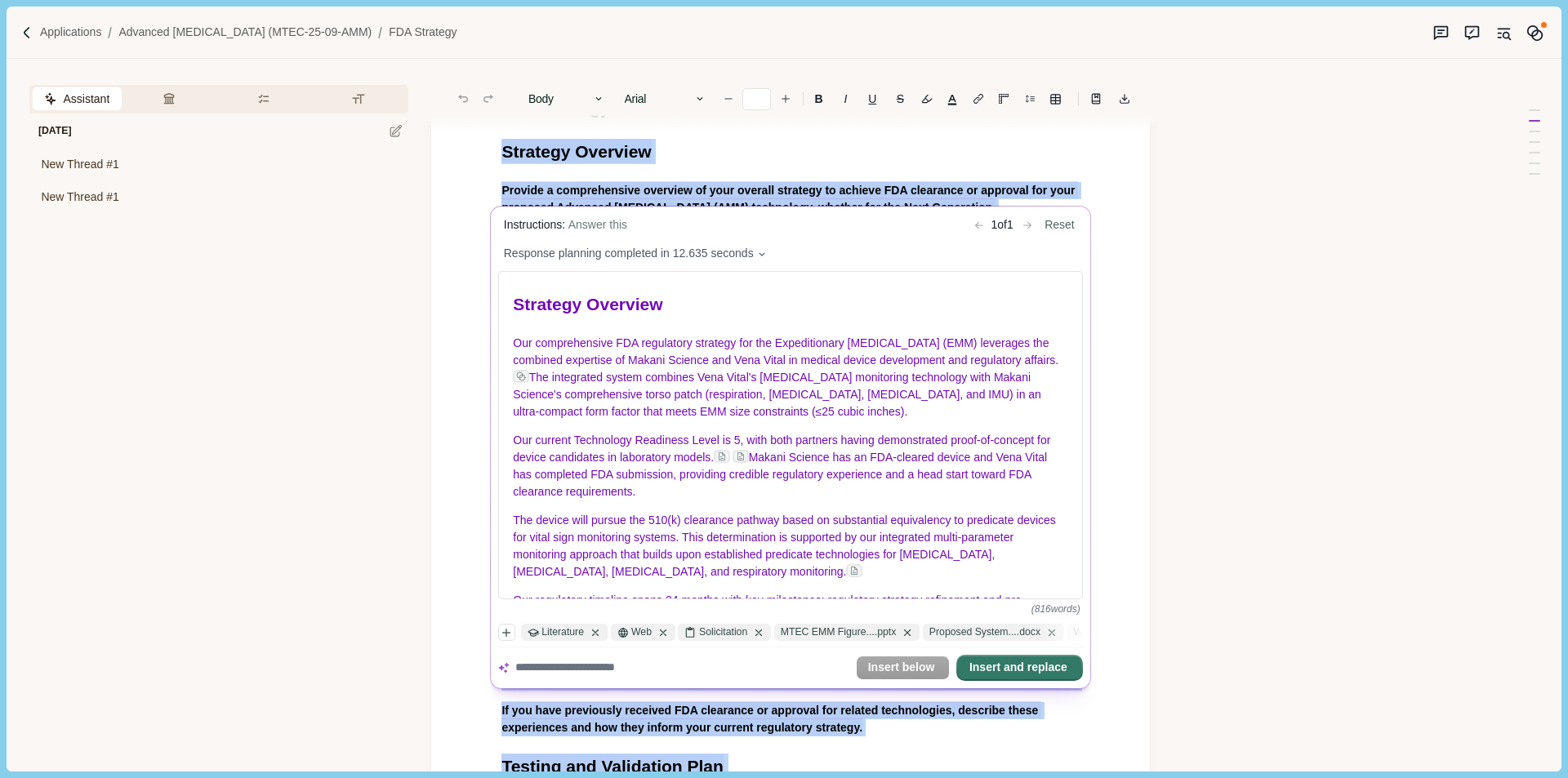
click at [1031, 664] on button "Insert and replace" at bounding box center [1020, 667] width 123 height 23
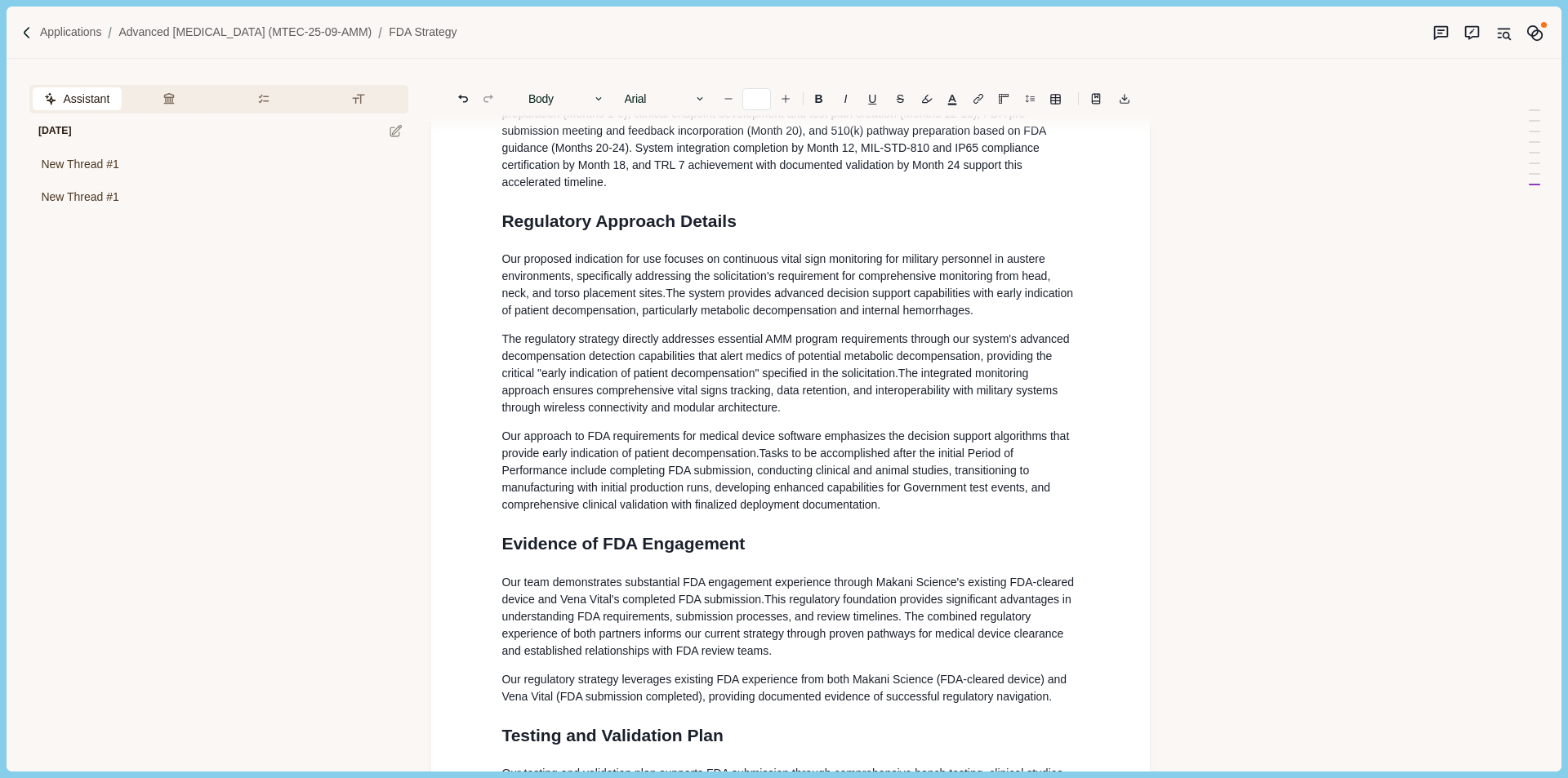
scroll to position [0, 0]
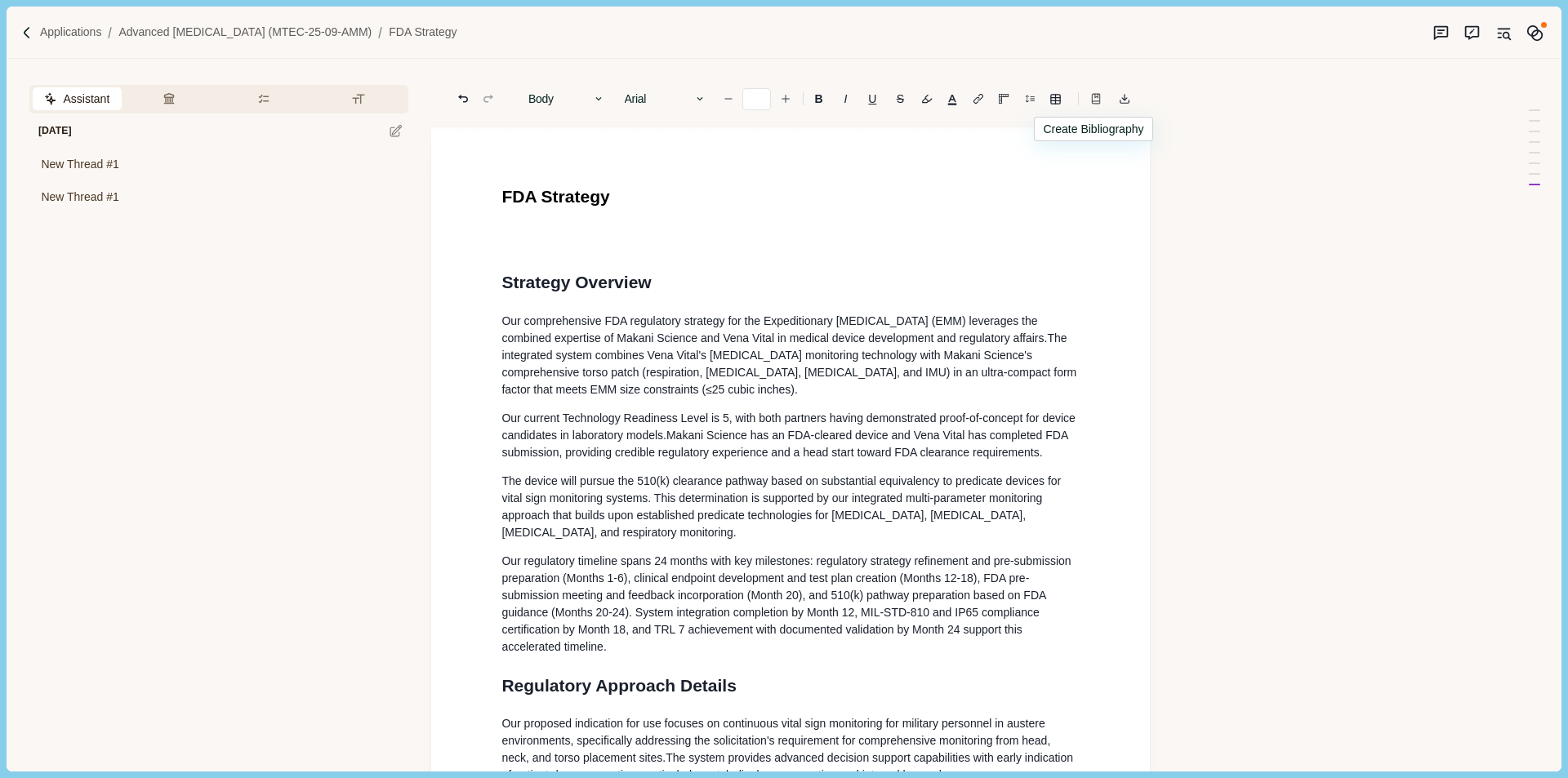
click at [1097, 101] on icon "Line height" at bounding box center [1096, 100] width 8 height 10
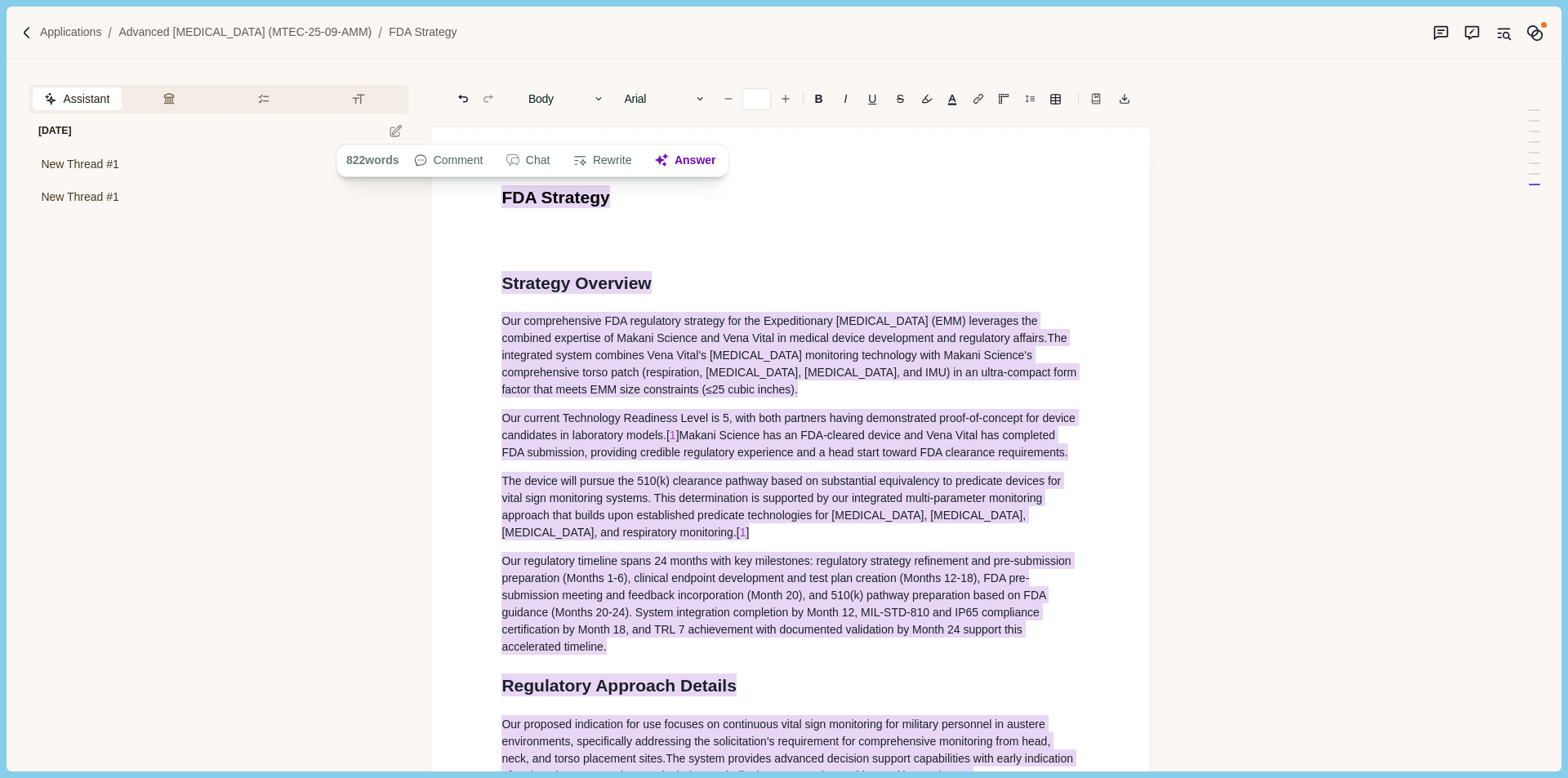
drag, startPoint x: 648, startPoint y: 493, endPoint x: 476, endPoint y: 166, distance: 369.5
copy div "FDA Strate gy Strategy Overview Our comprehensive FDA regulatory strategy for t…"
click at [321, 38] on p "Advanced [MEDICAL_DATA] (MTEC-25-09-AMM)" at bounding box center [245, 32] width 253 height 17
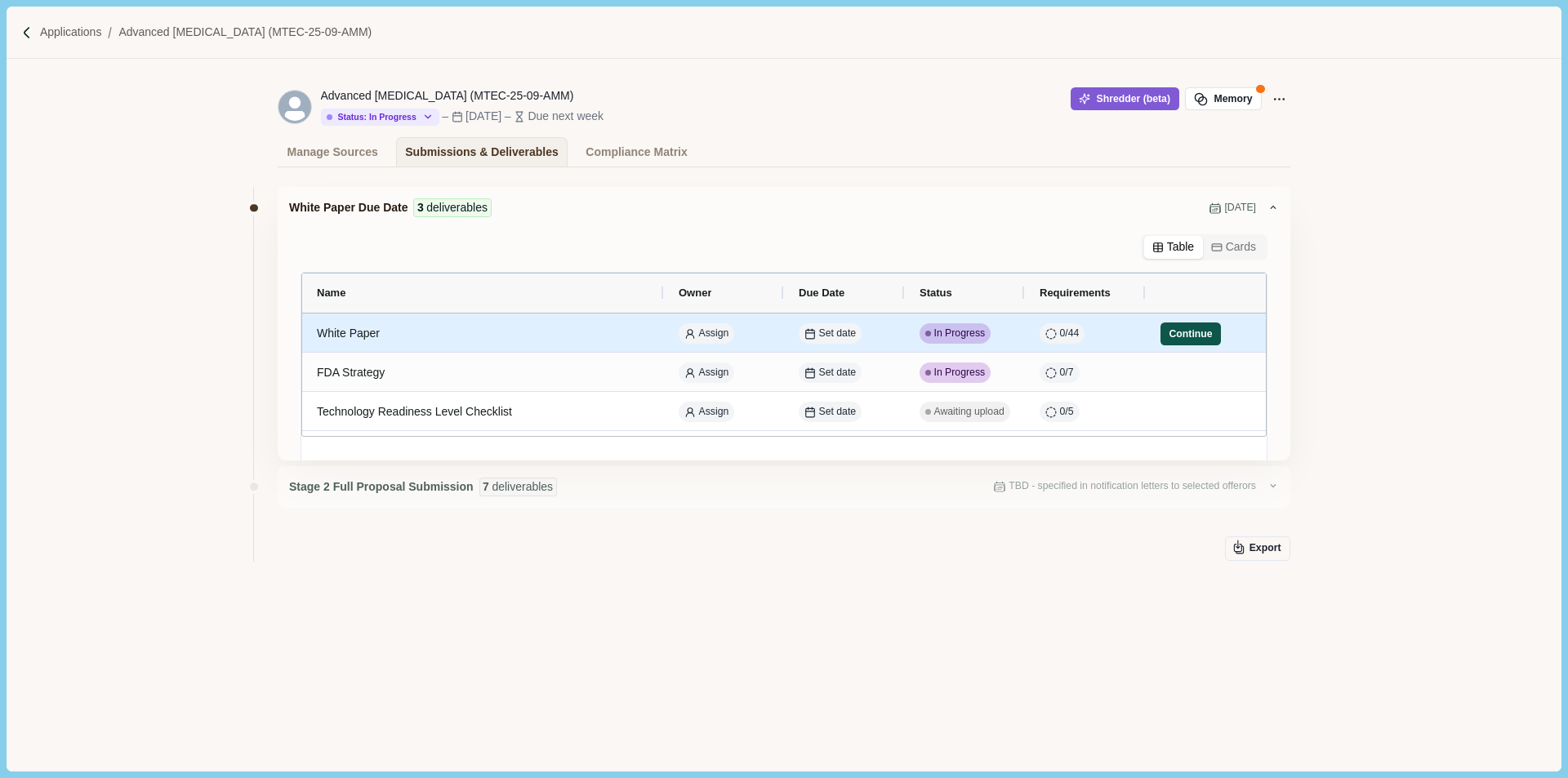
click at [1190, 336] on button "Continue" at bounding box center [1191, 334] width 61 height 23
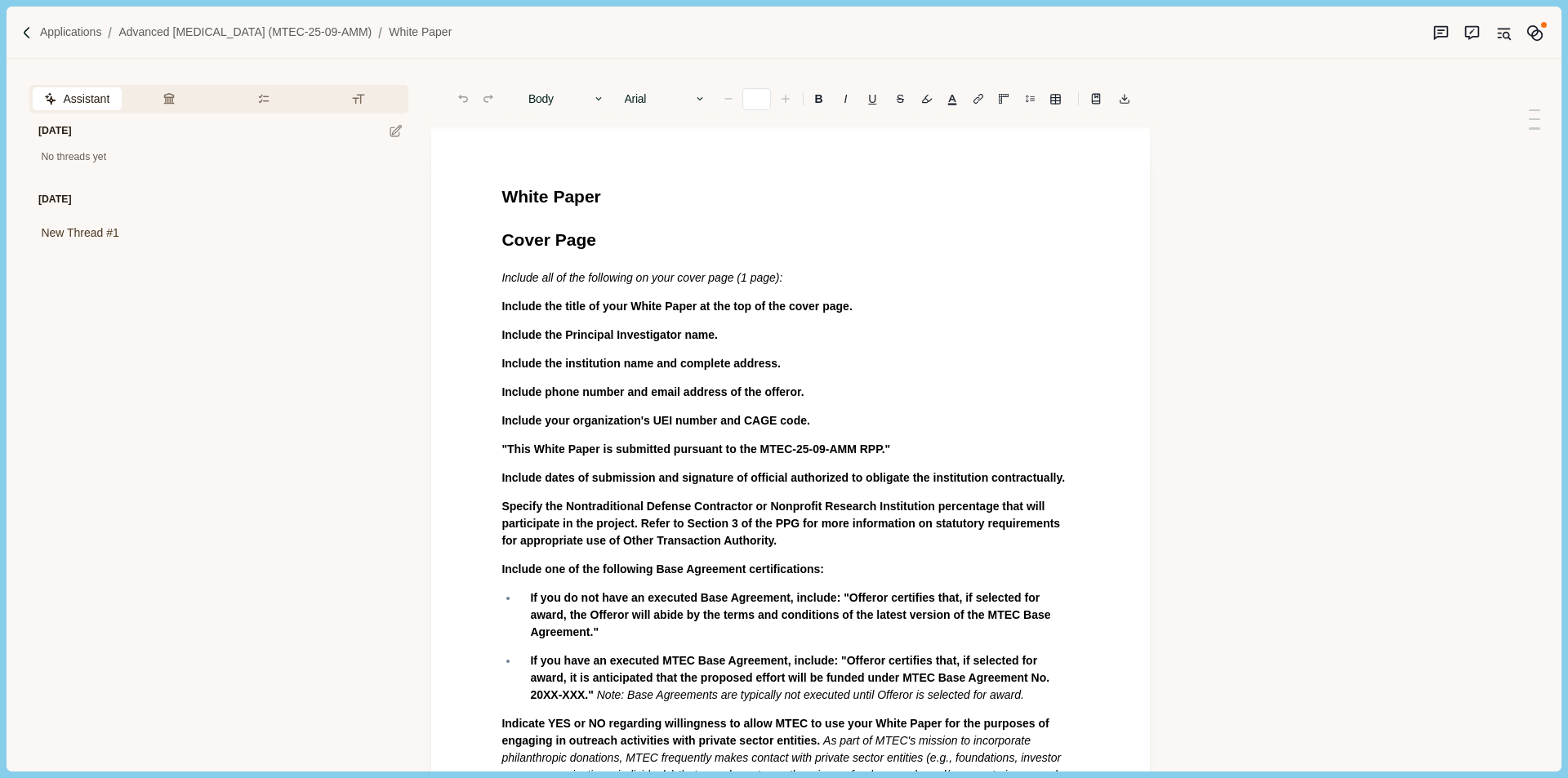
type input "**"
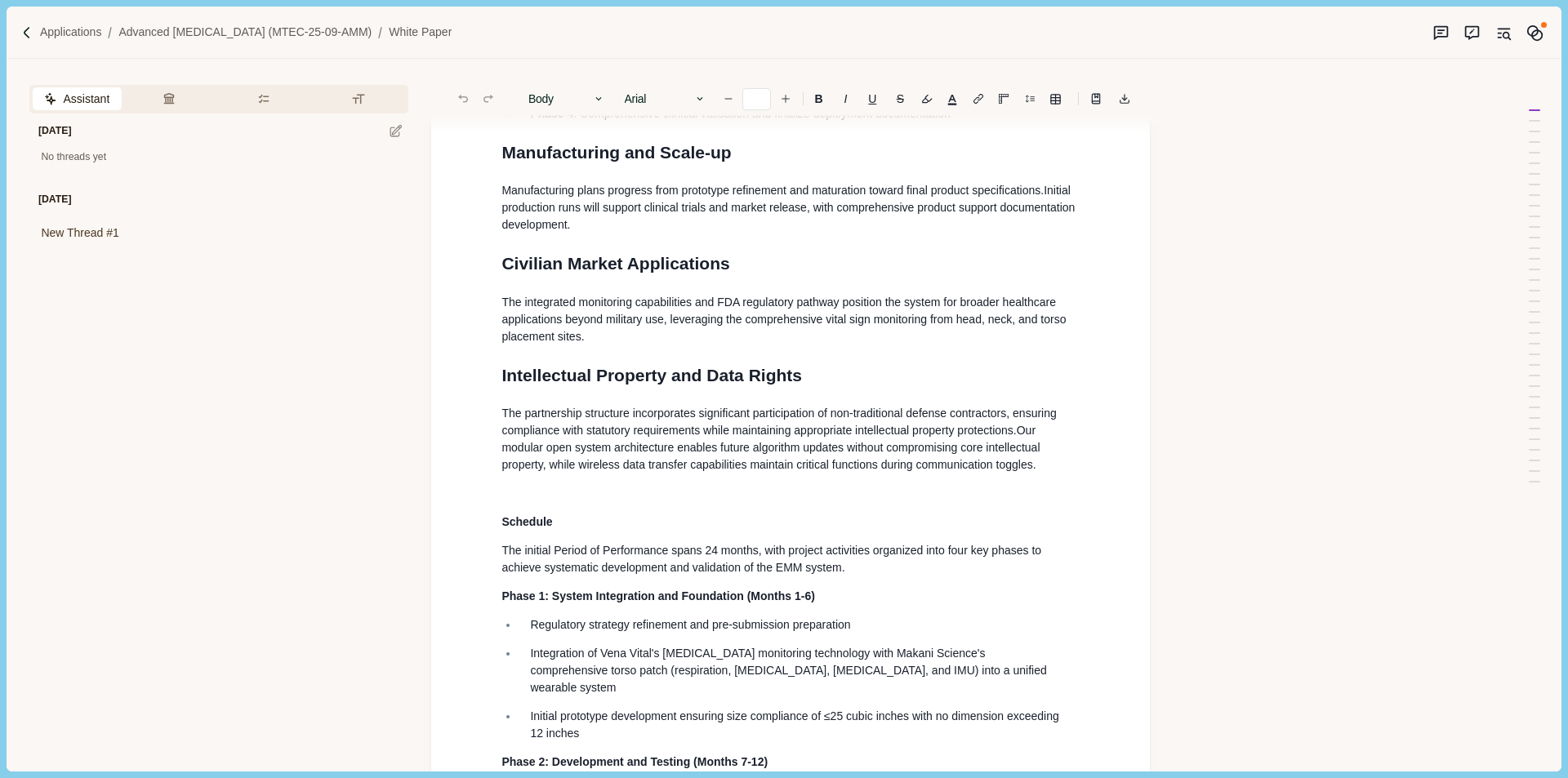
scroll to position [9145, 0]
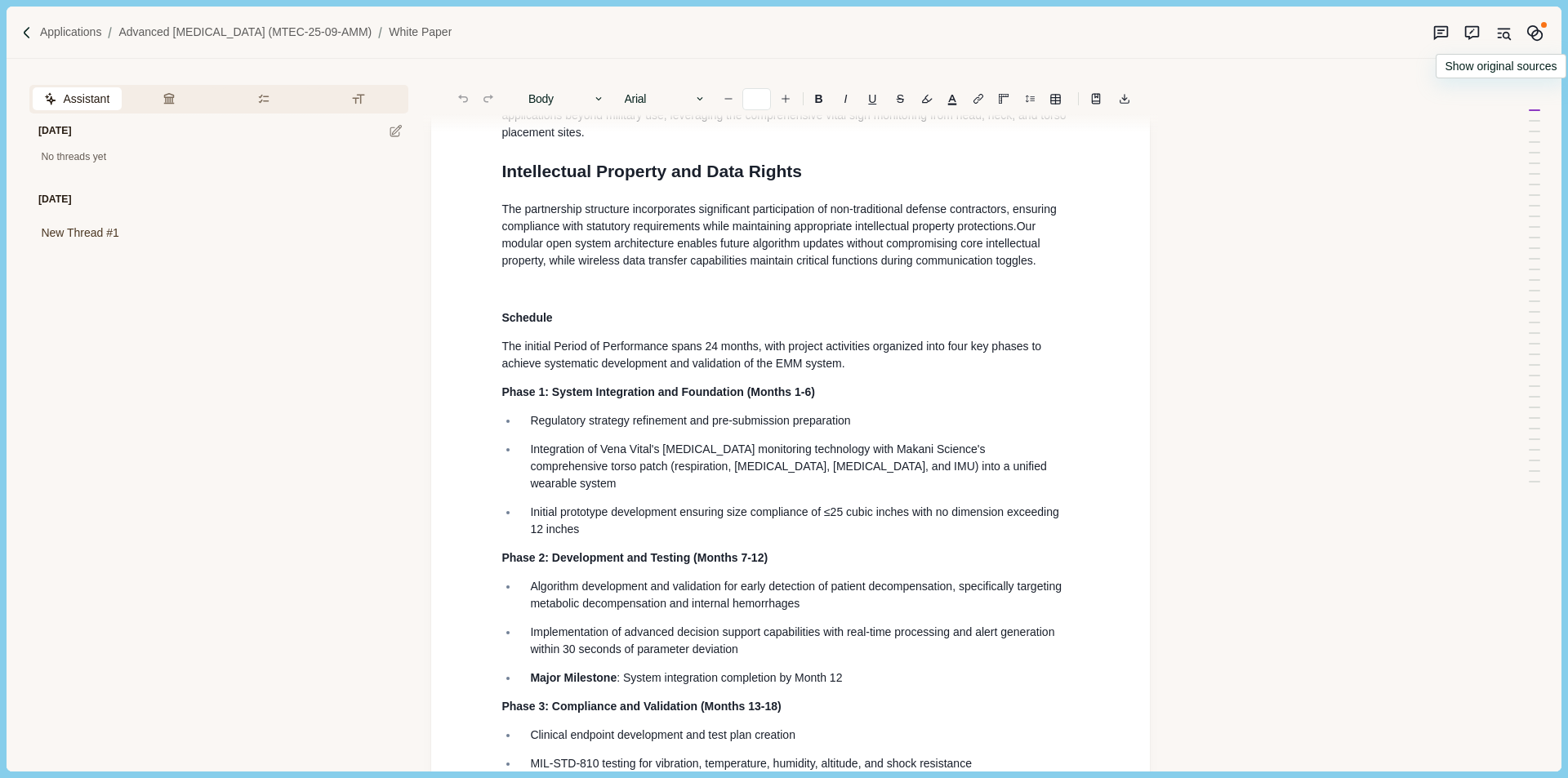
click at [1503, 29] on icon "Original sources" at bounding box center [1504, 29] width 12 height 0
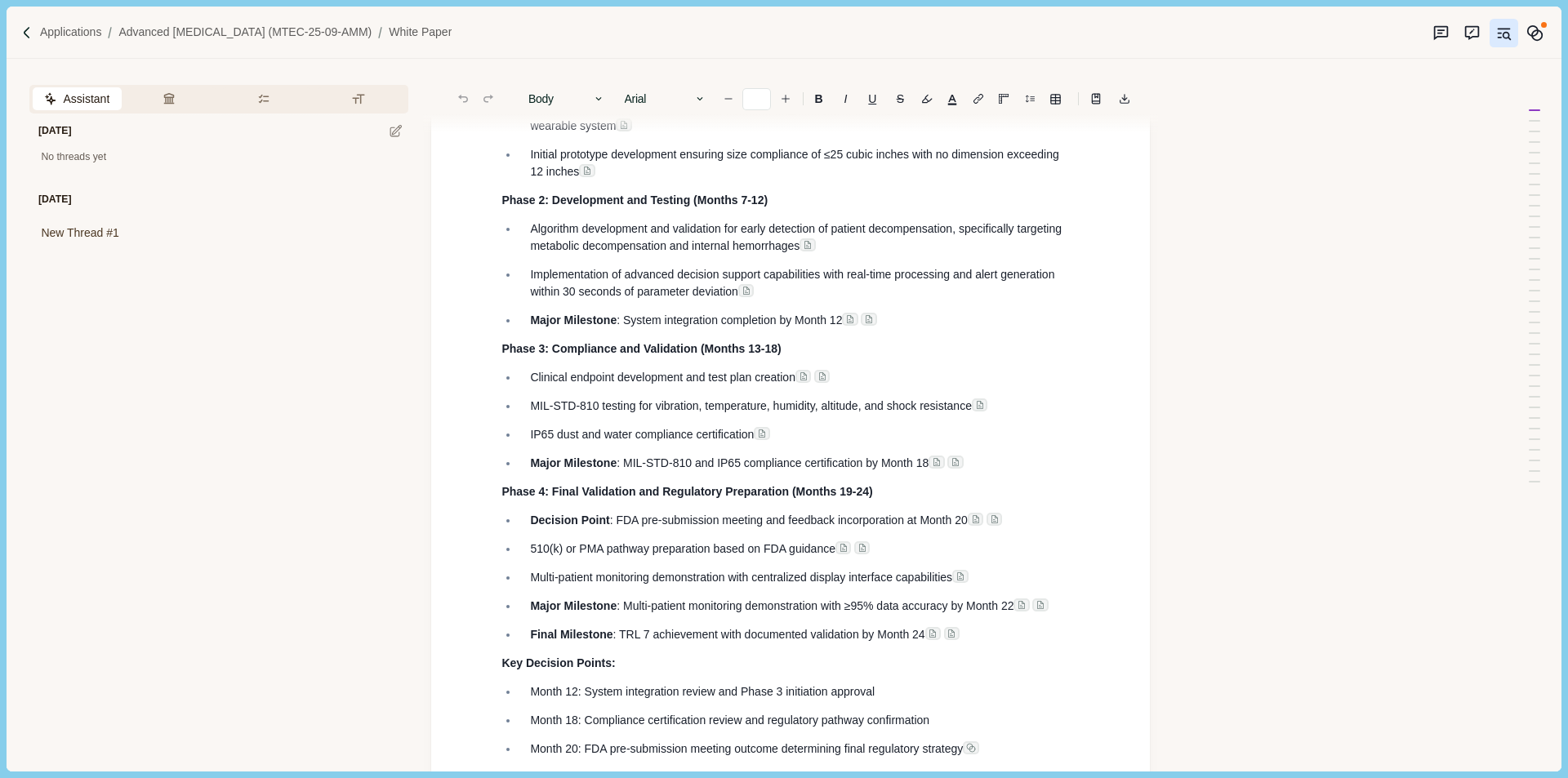
scroll to position [9560, 0]
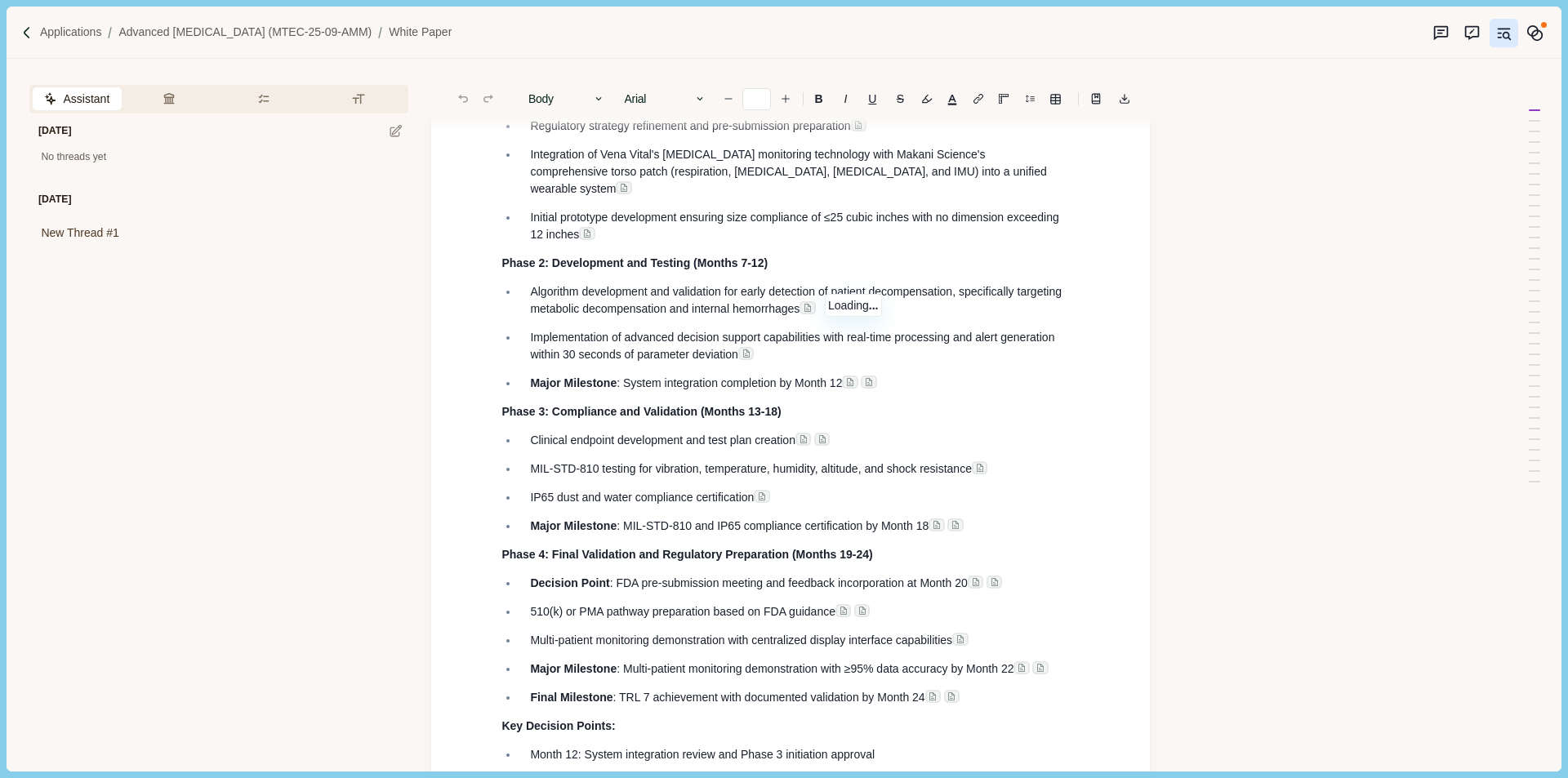
click at [852, 73] on icon at bounding box center [852, 68] width 10 height 10
click at [1122, 100] on polyline "Export to docx" at bounding box center [1124, 99] width 5 height 3
click at [1094, 95] on icon "Line height" at bounding box center [1096, 100] width 8 height 10
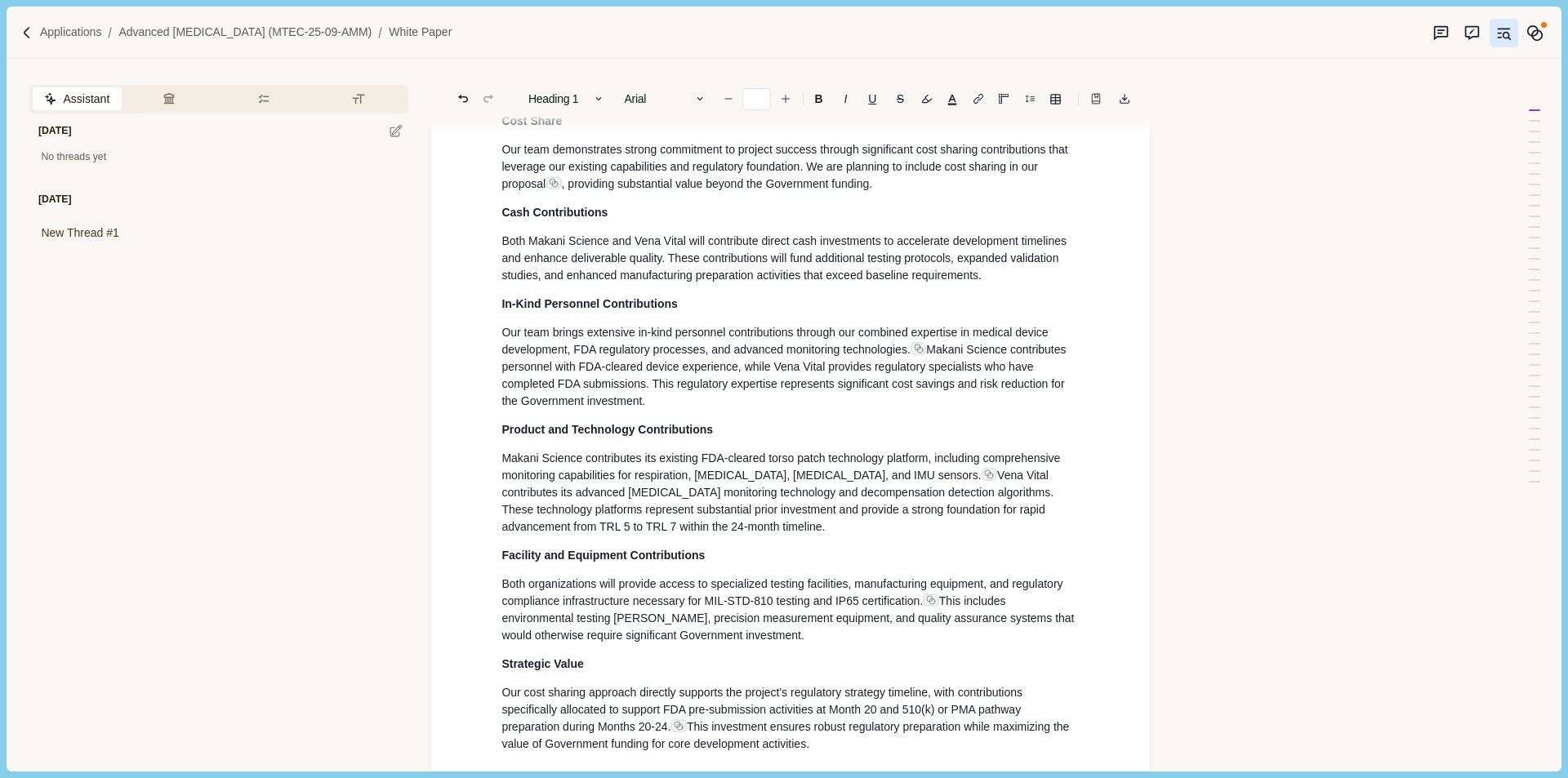
scroll to position [11317, 0]
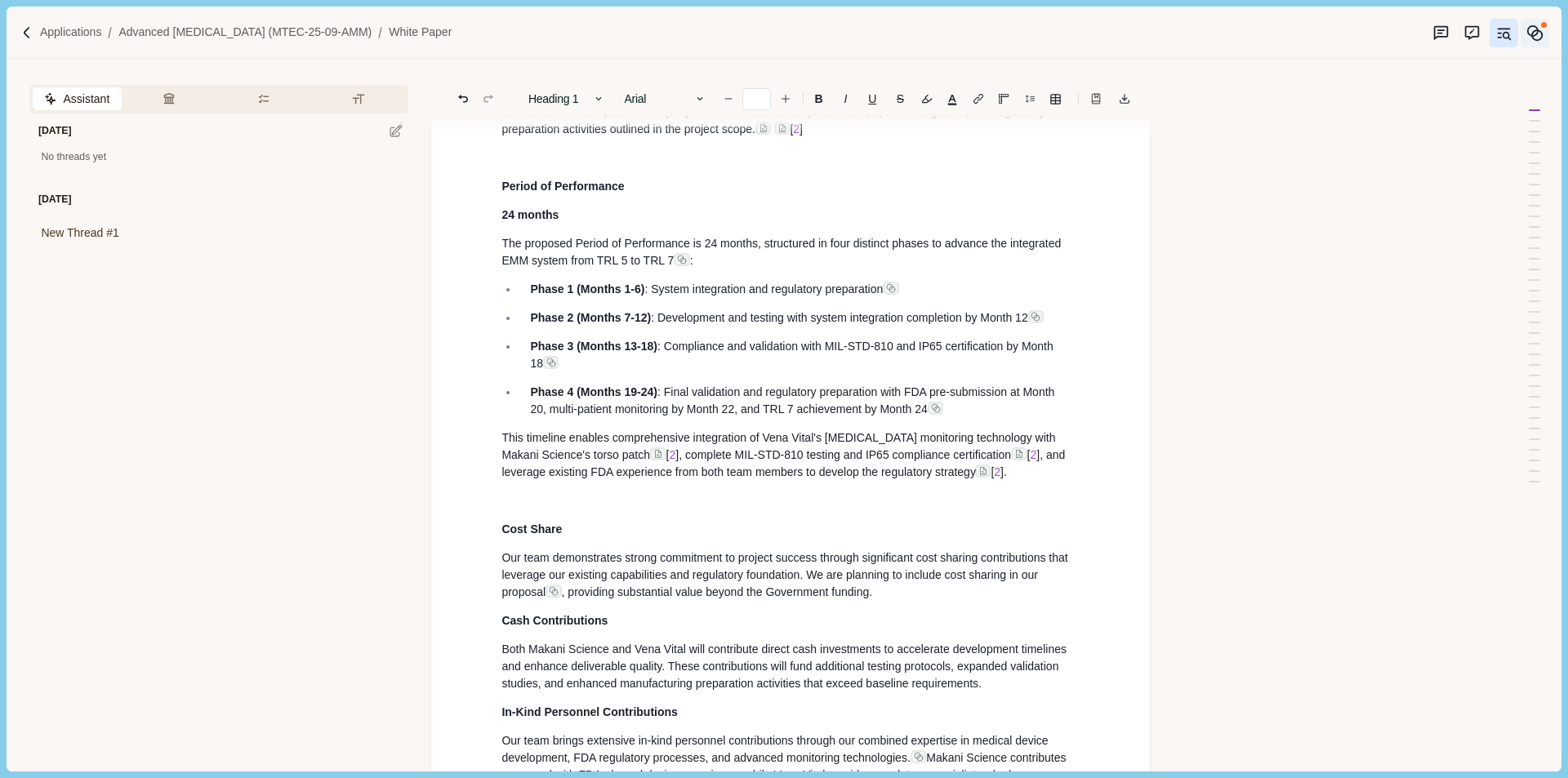
click at [1533, 32] on circle "Memory" at bounding box center [1537, 35] width 10 height 10
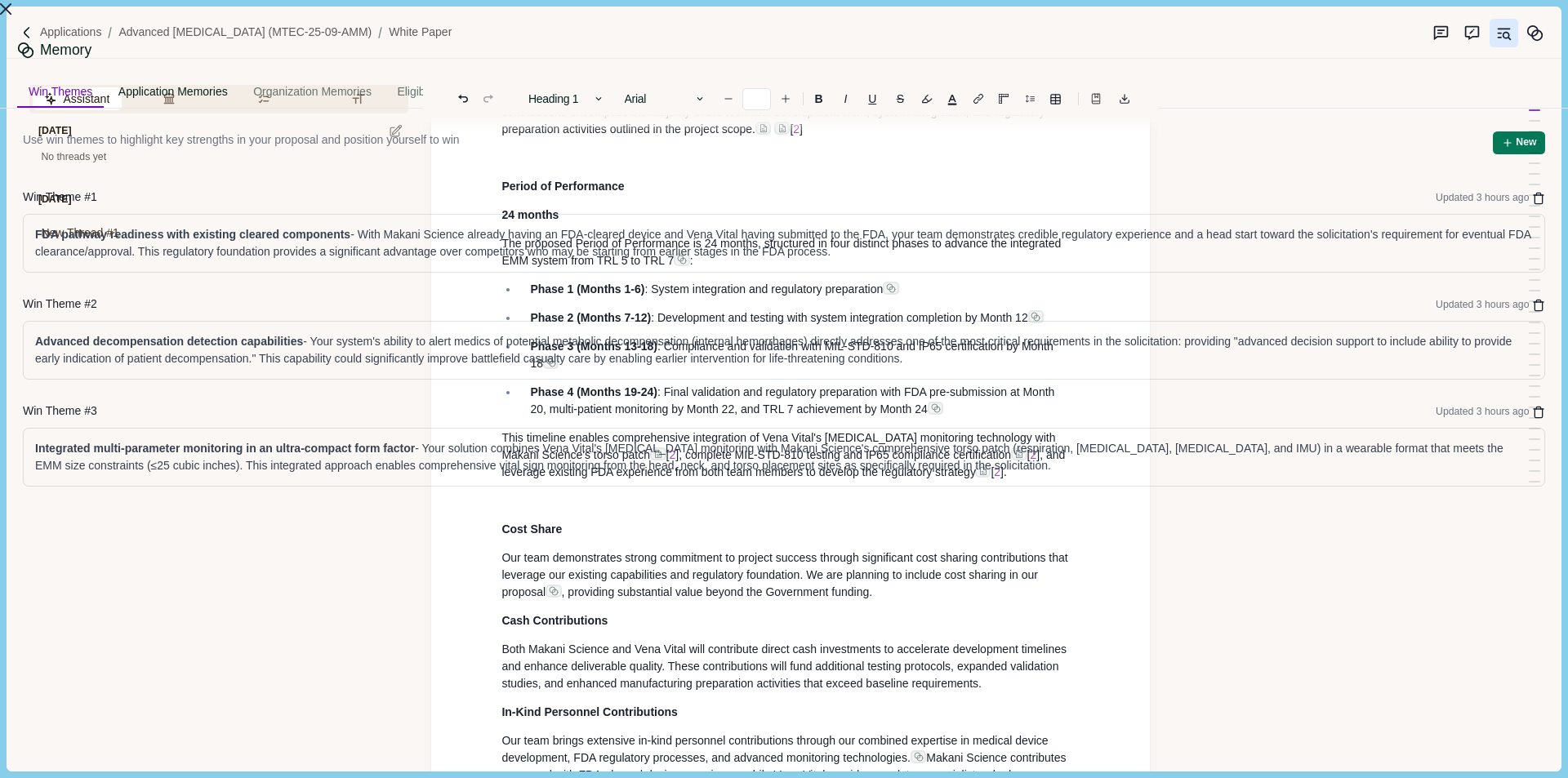
click at [239, 81] on div "Application Memories" at bounding box center [173, 93] width 133 height 30
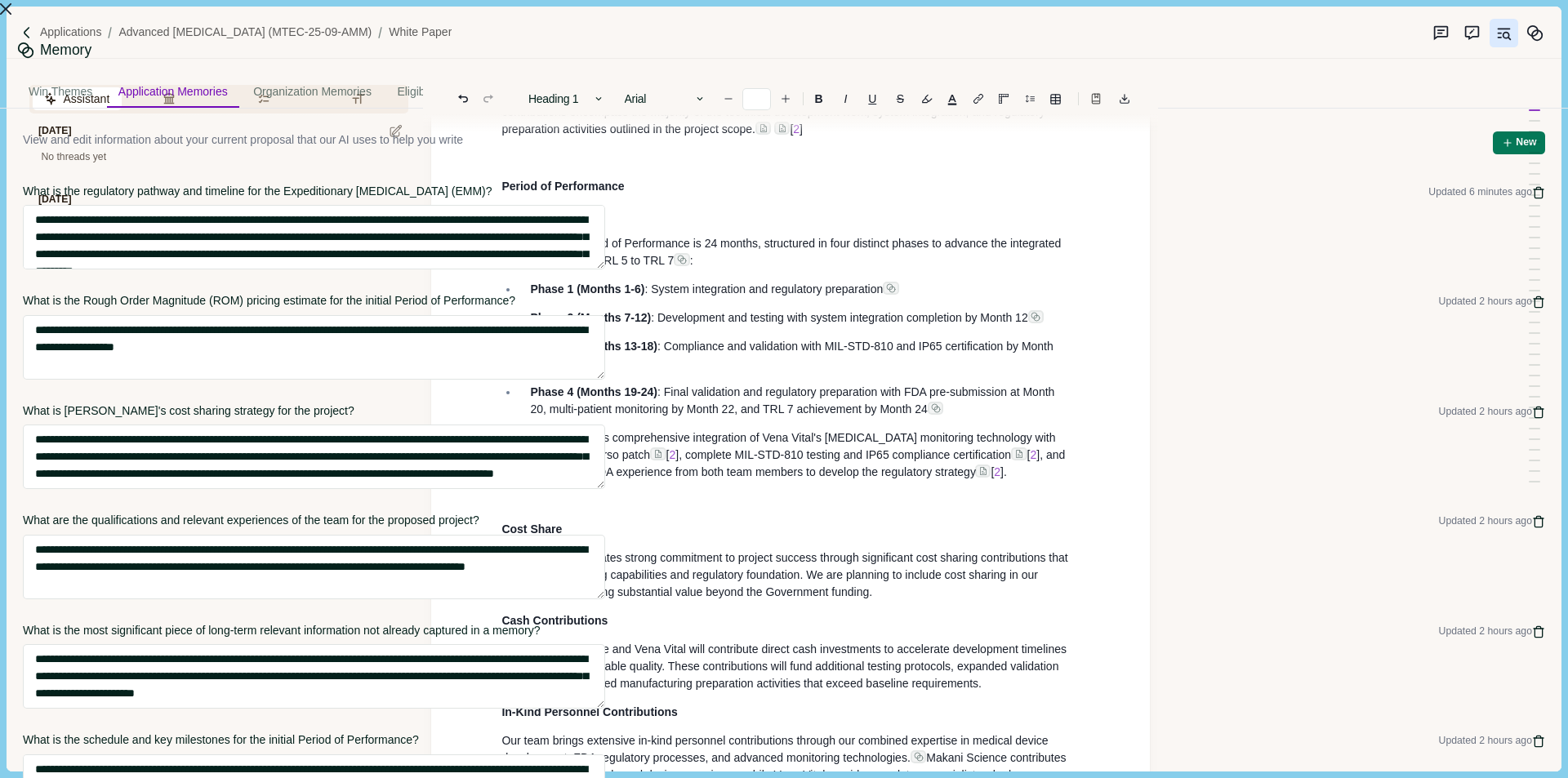
click at [879, 777] on div "**********" at bounding box center [784, 778] width 1568 height 0
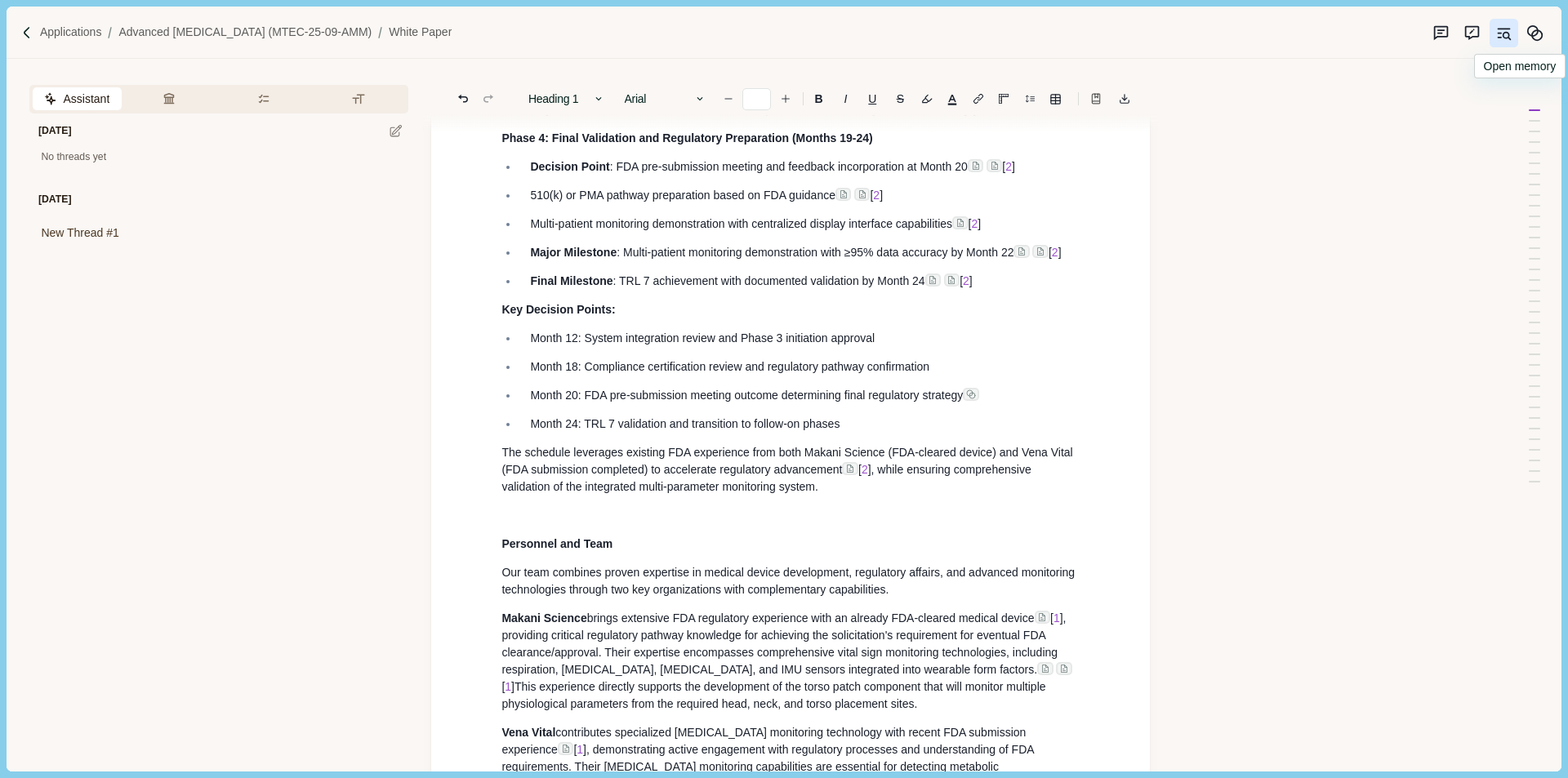
scroll to position [9439, 0]
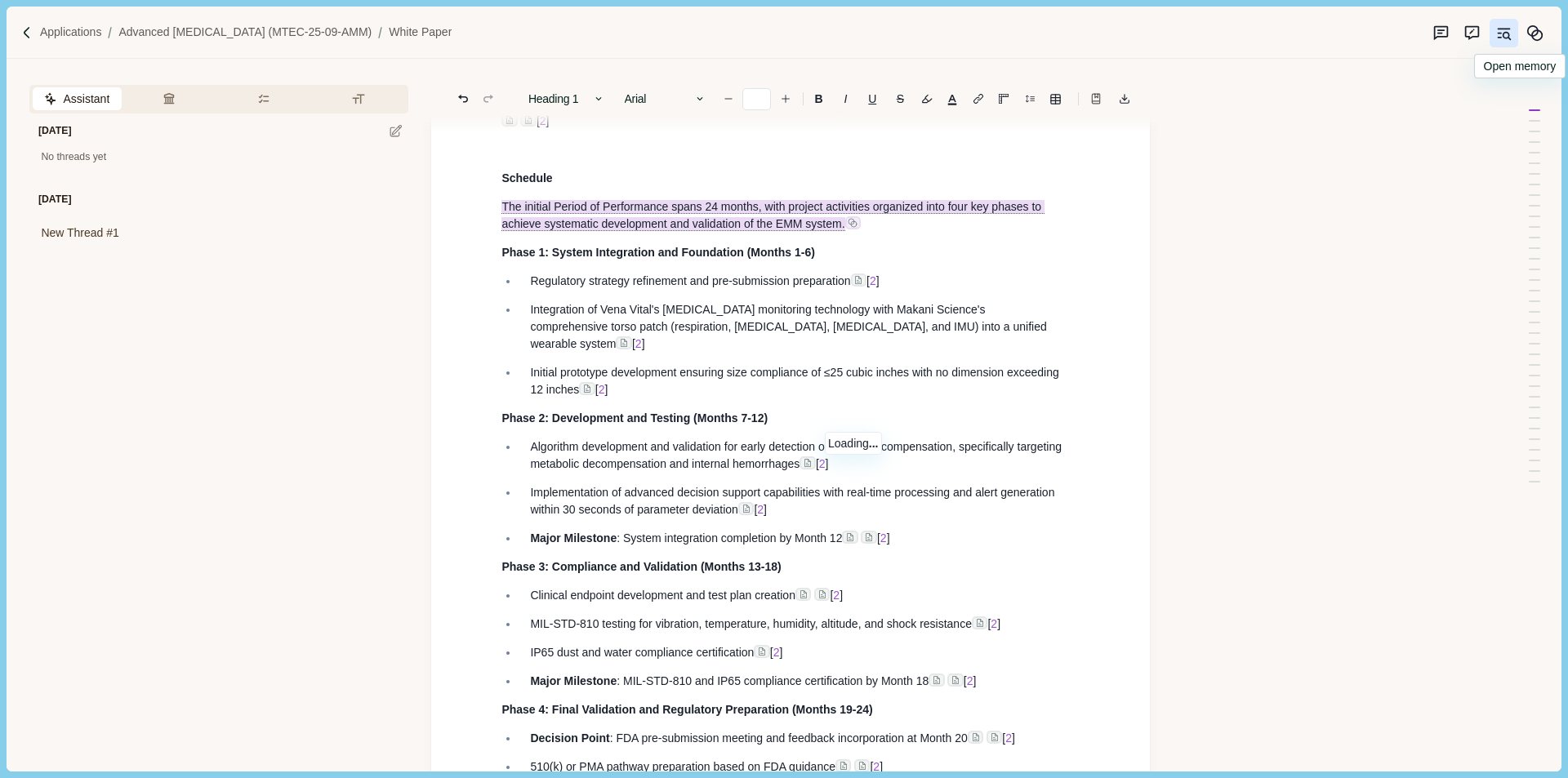
click at [855, 228] on icon at bounding box center [852, 223] width 10 height 10
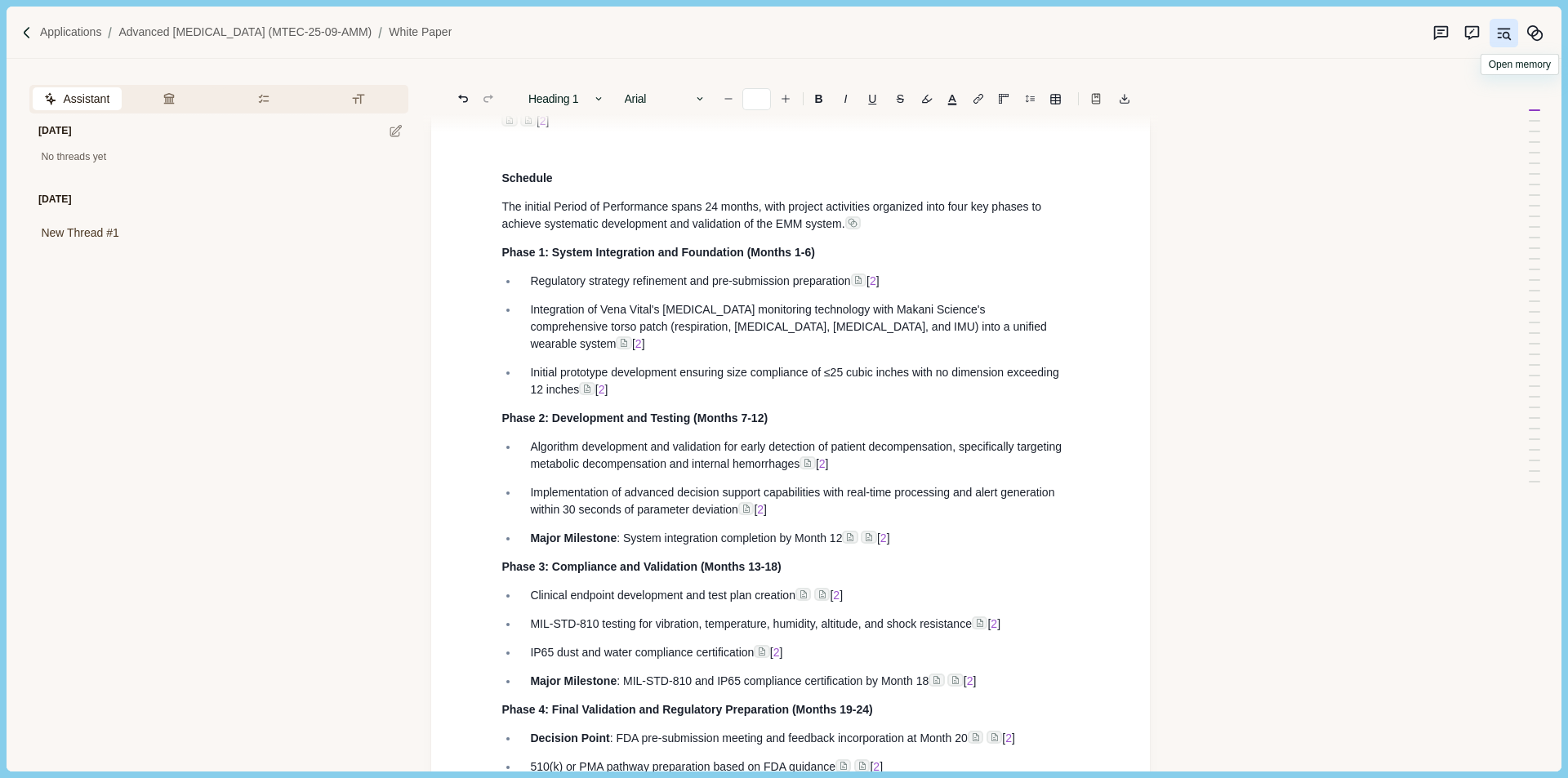
click at [1503, 37] on icon "Original sources" at bounding box center [1504, 33] width 17 height 17
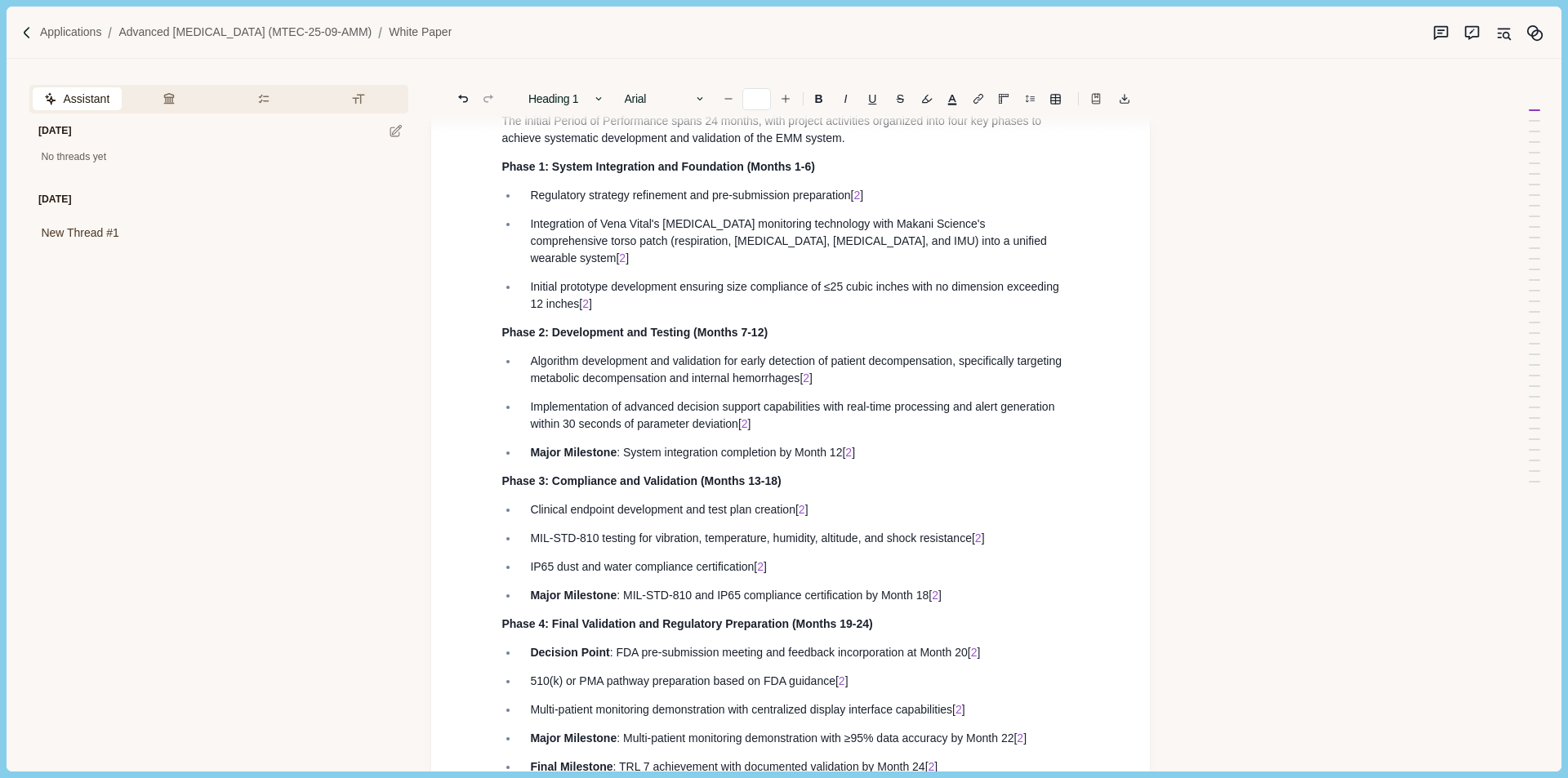
scroll to position [9404, 0]
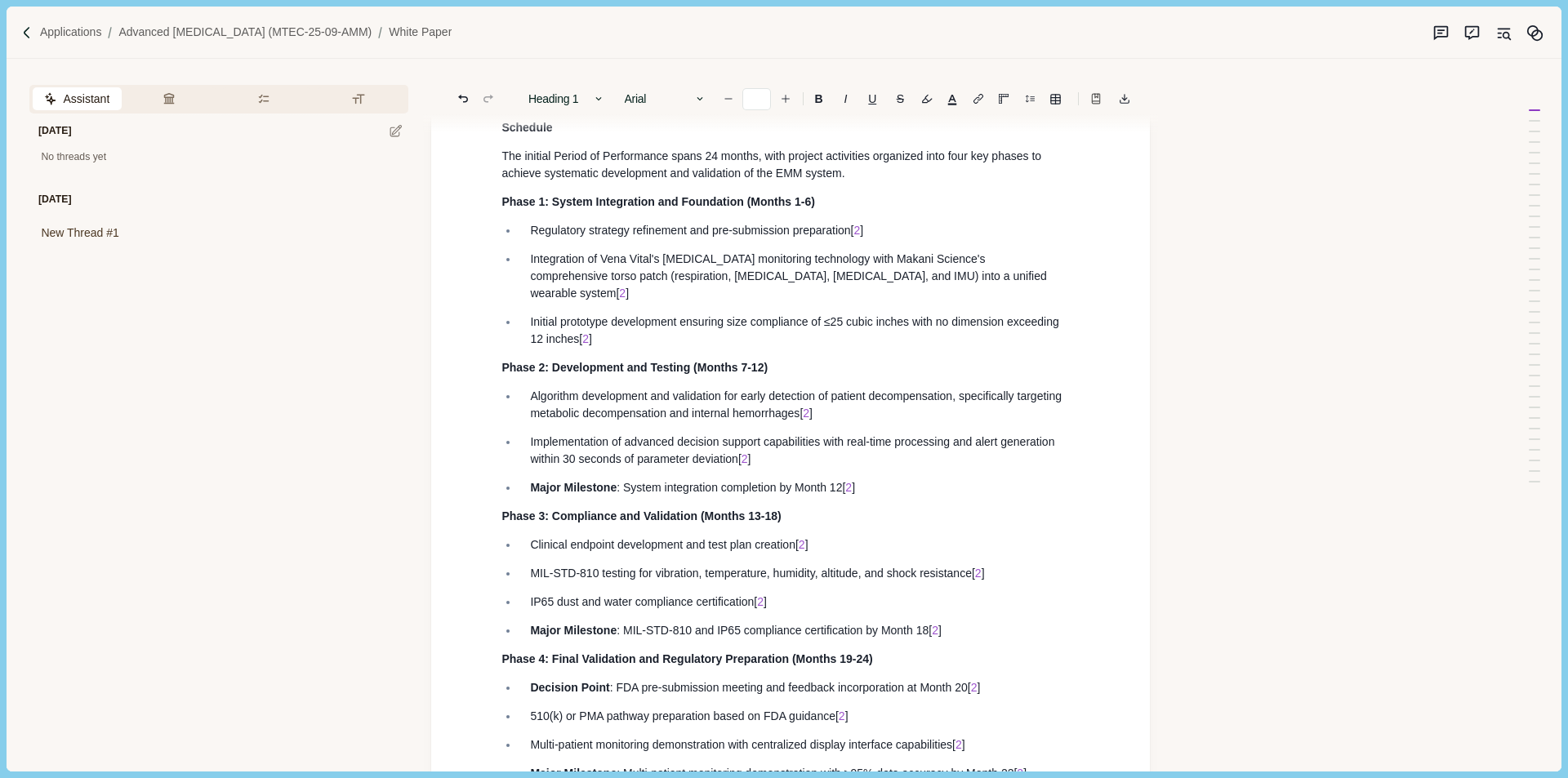
click at [1503, 37] on icon "Original sources" at bounding box center [1504, 33] width 17 height 17
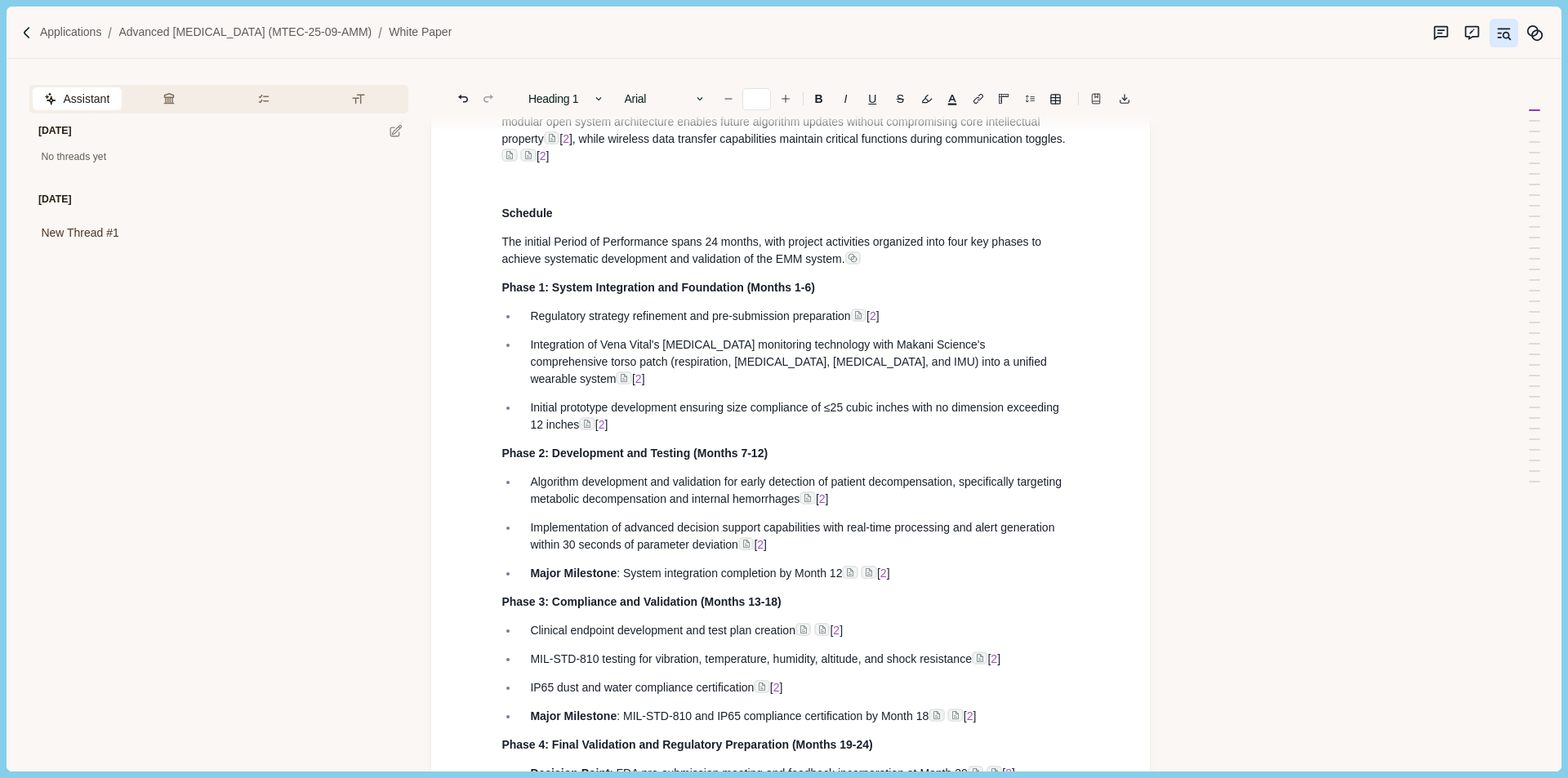
scroll to position [9439, 0]
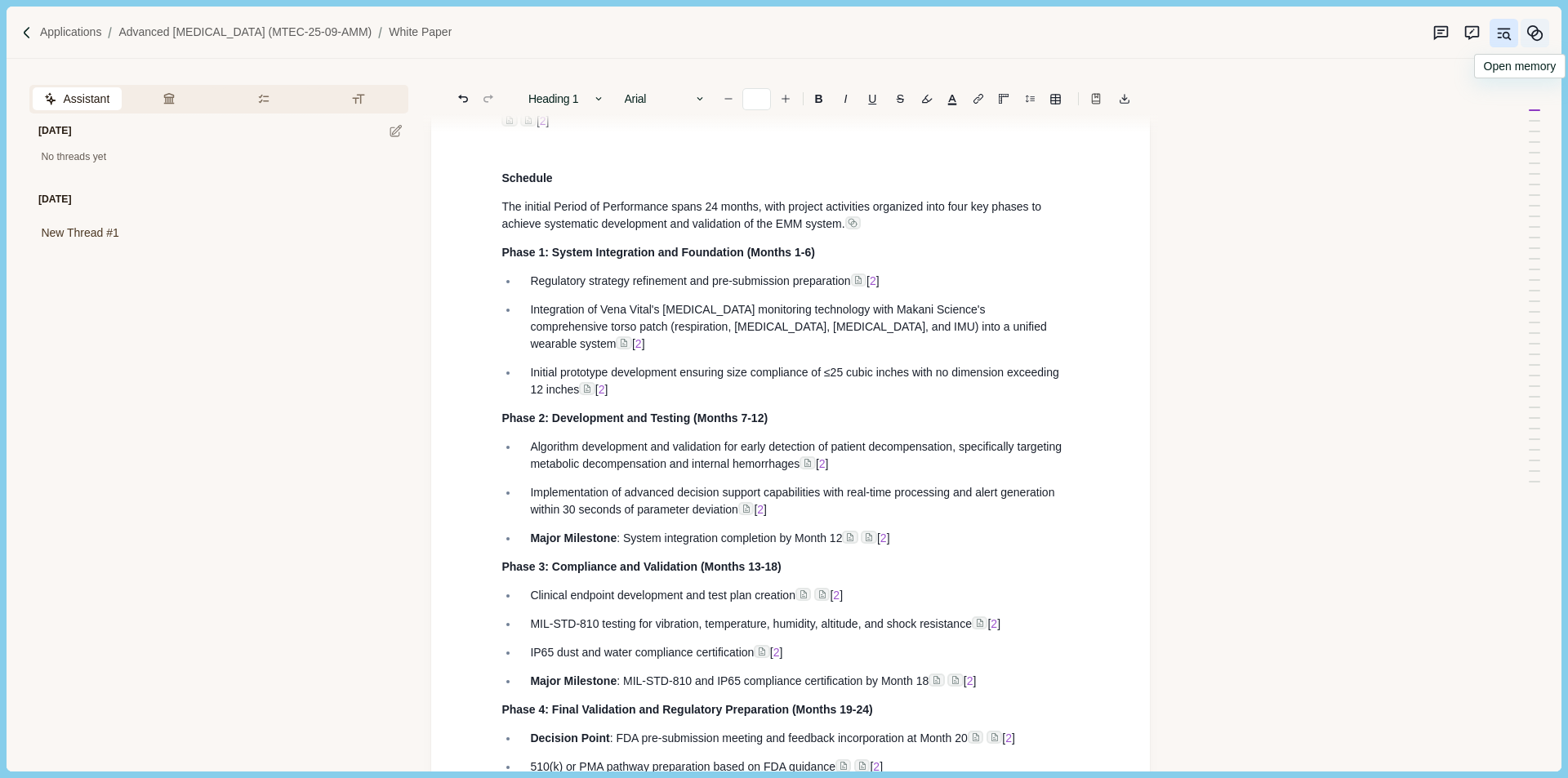
click at [1533, 29] on icon "Memory" at bounding box center [1535, 33] width 17 height 17
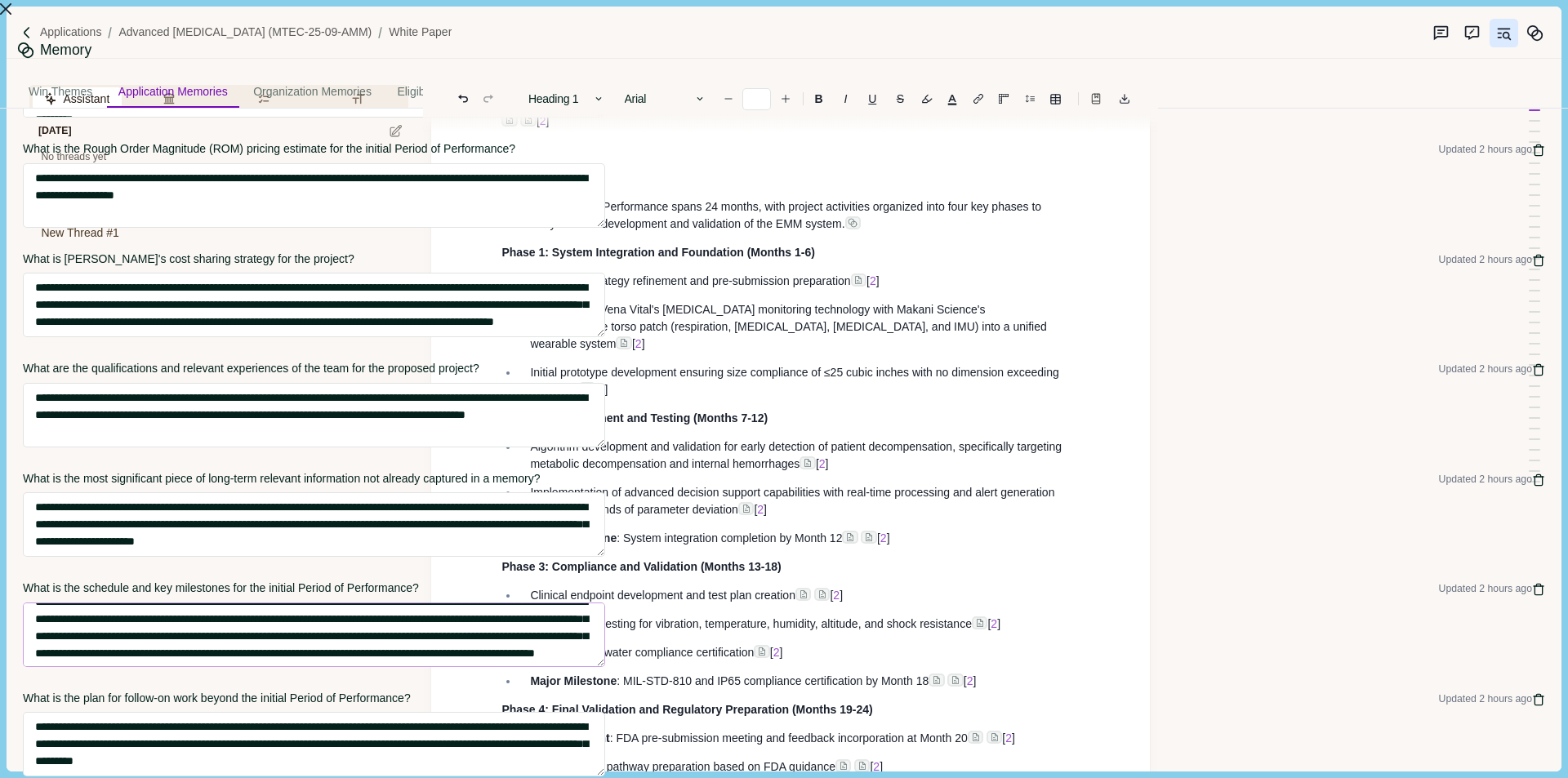
scroll to position [0, 0]
click at [810, 777] on div "**********" at bounding box center [784, 778] width 1568 height 0
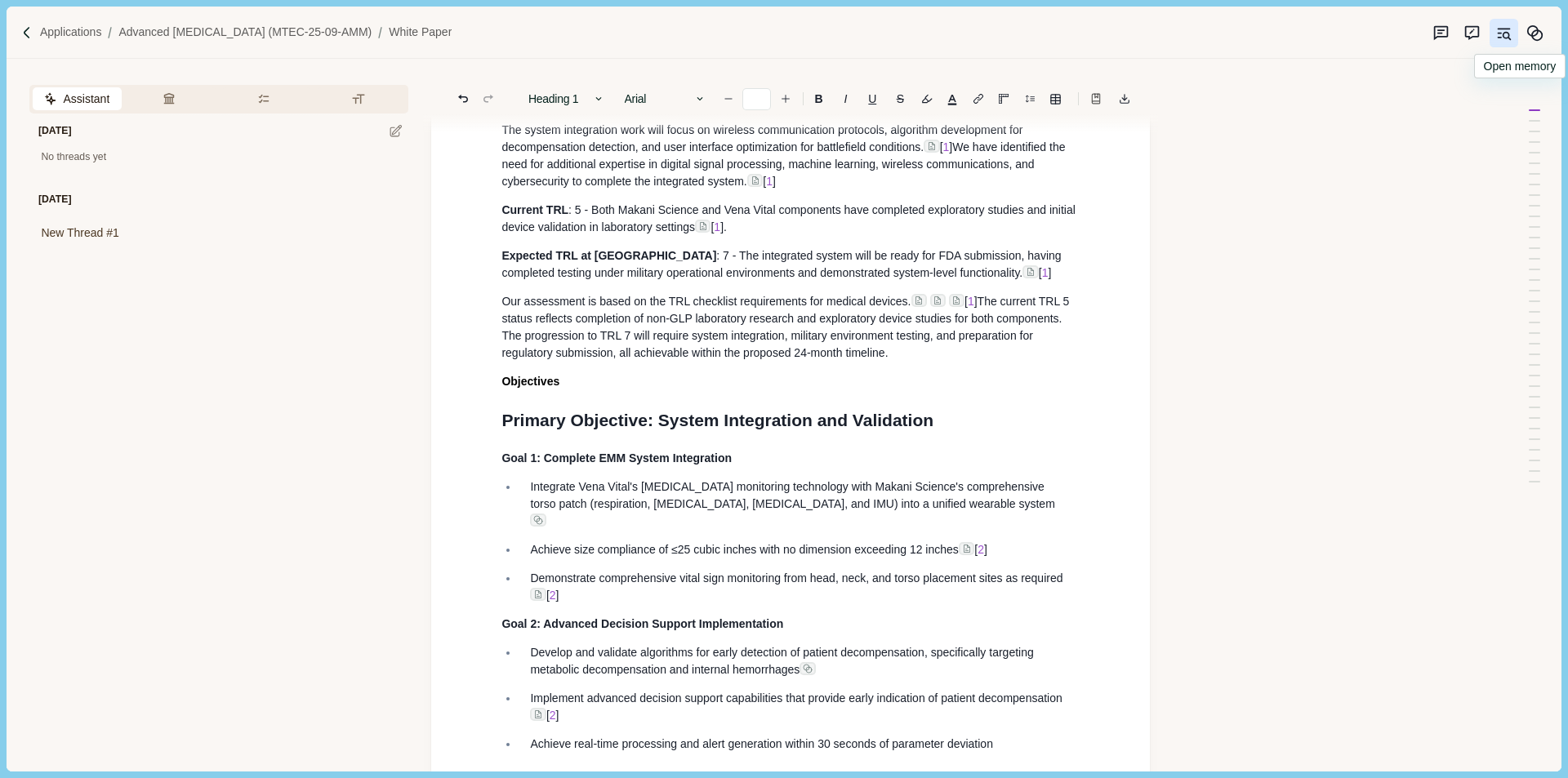
scroll to position [2042, 0]
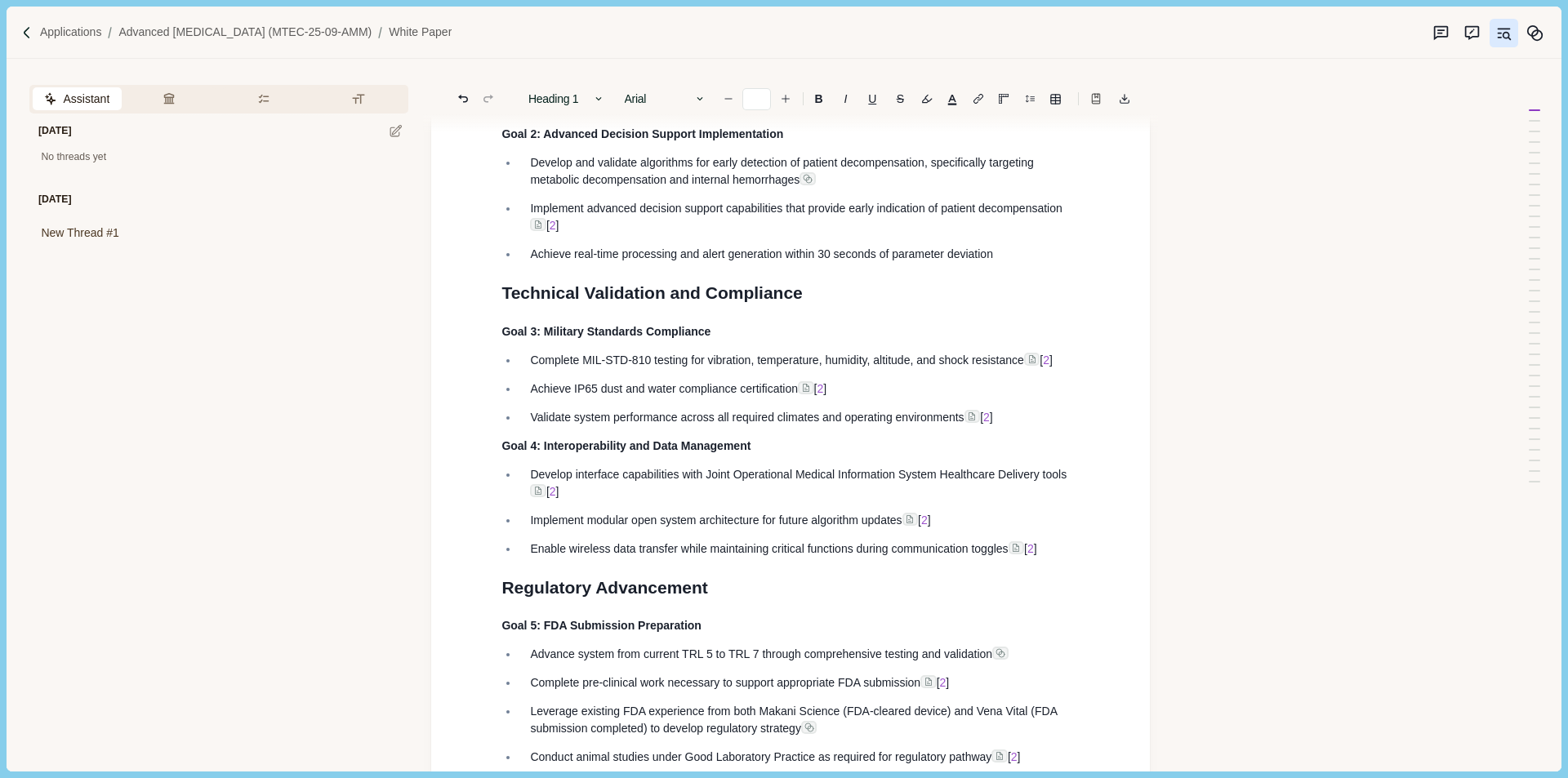
click at [1183, 349] on div "Assistant Review Criteria Requirements Formatting Today No threads yet Yesterda…" at bounding box center [757, 415] width 1500 height 712
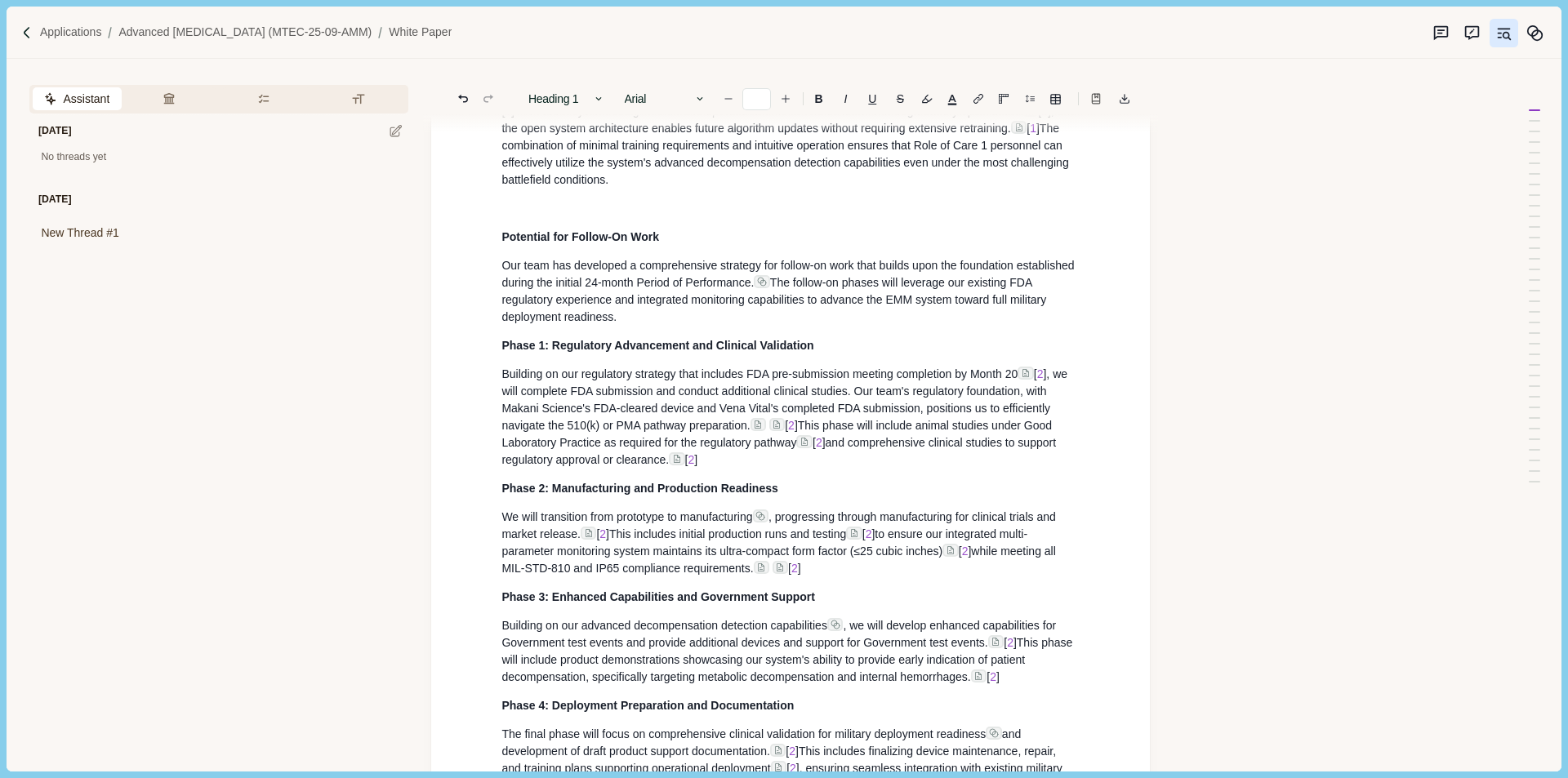
scroll to position [7848, 0]
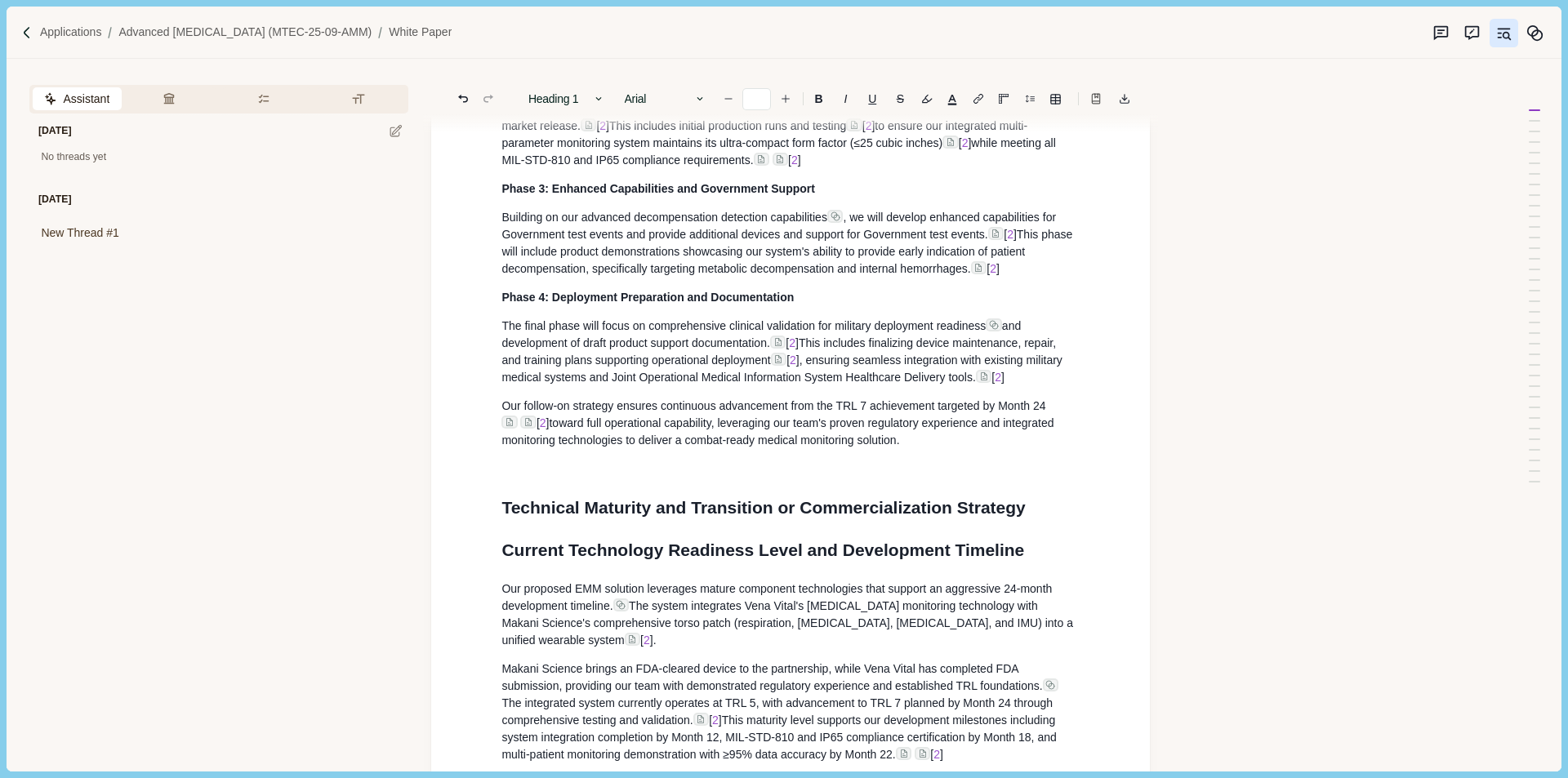
click at [1285, 219] on div "Assistant Review Criteria Requirements Formatting Today No threads yet Yesterda…" at bounding box center [757, 415] width 1500 height 712
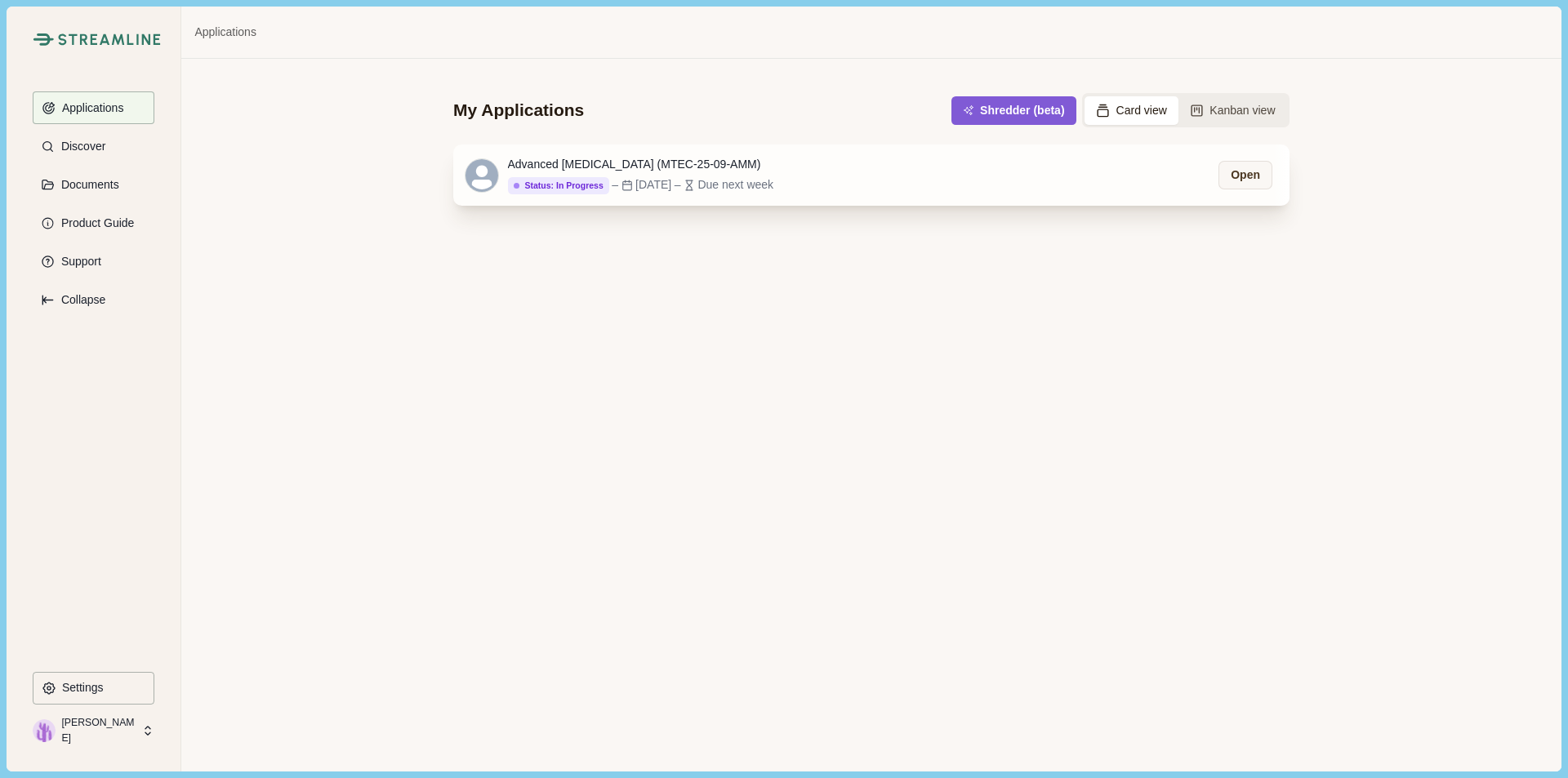
click at [983, 182] on div "Advanced [MEDICAL_DATA] (MTEC-25-09-AMM) Status: In Progress – [DATE] – Due nex…" at bounding box center [871, 175] width 836 height 61
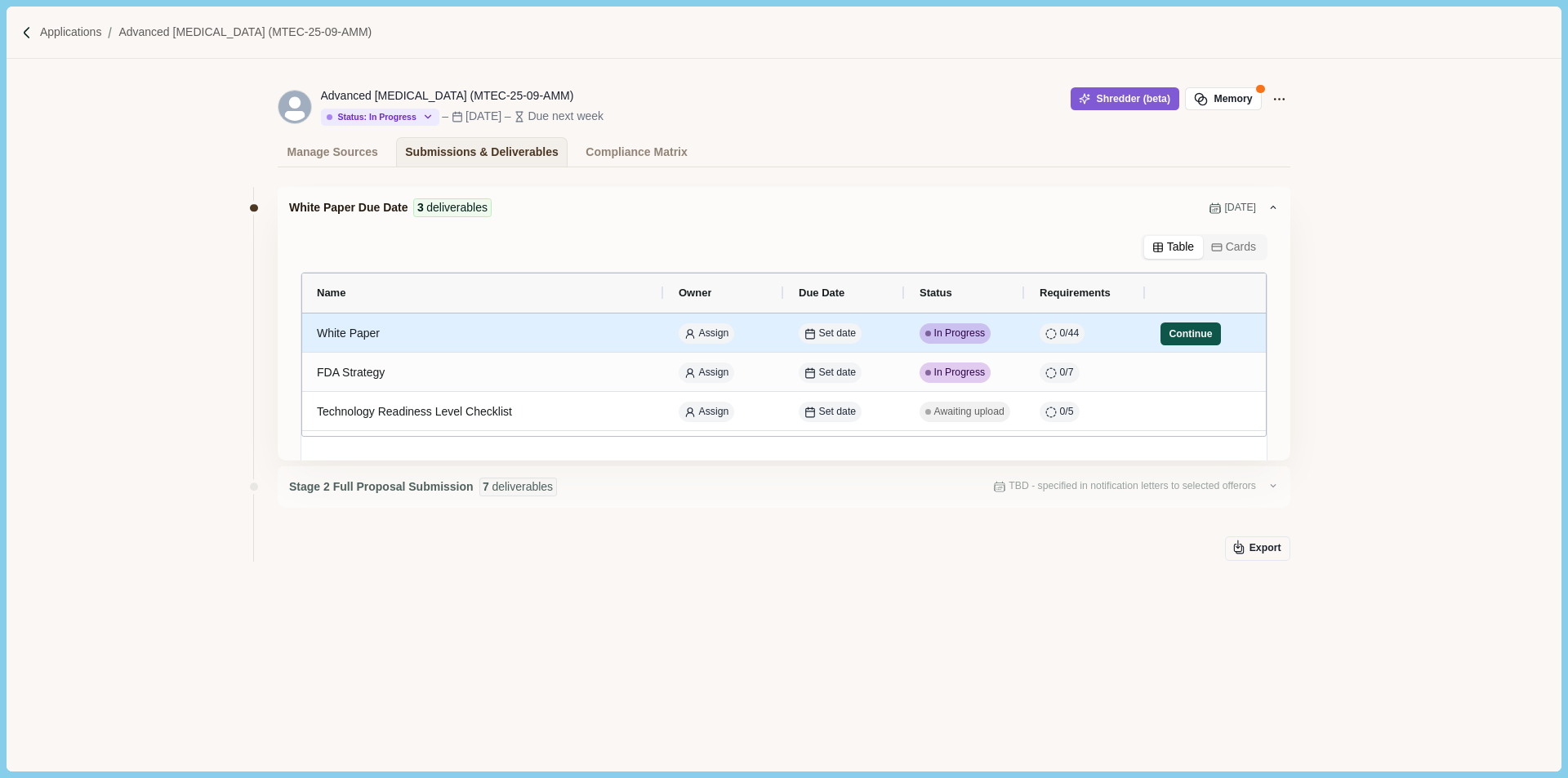
click at [1198, 338] on button "Continue" at bounding box center [1191, 334] width 61 height 23
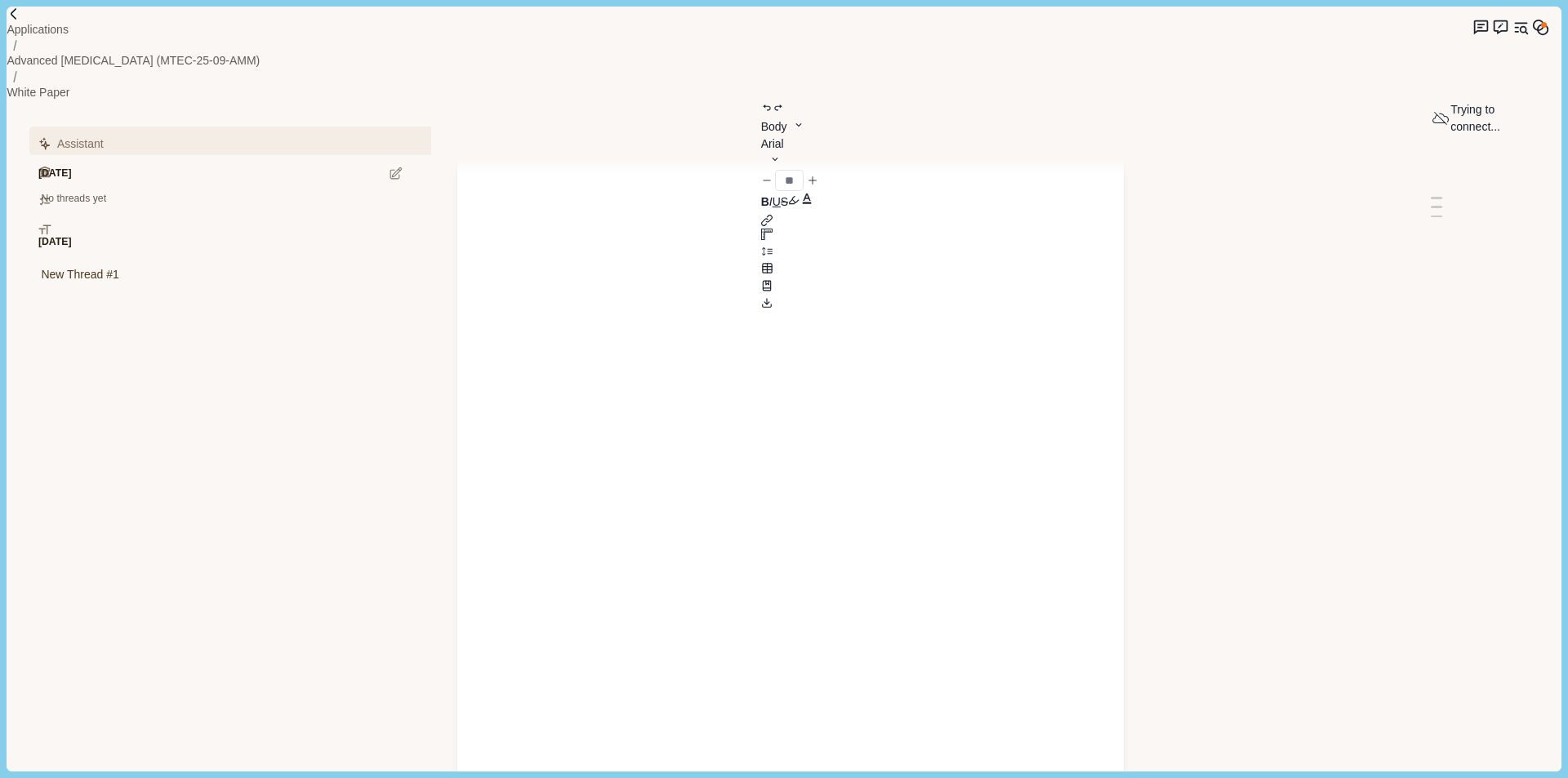
scroll to position [575, 0]
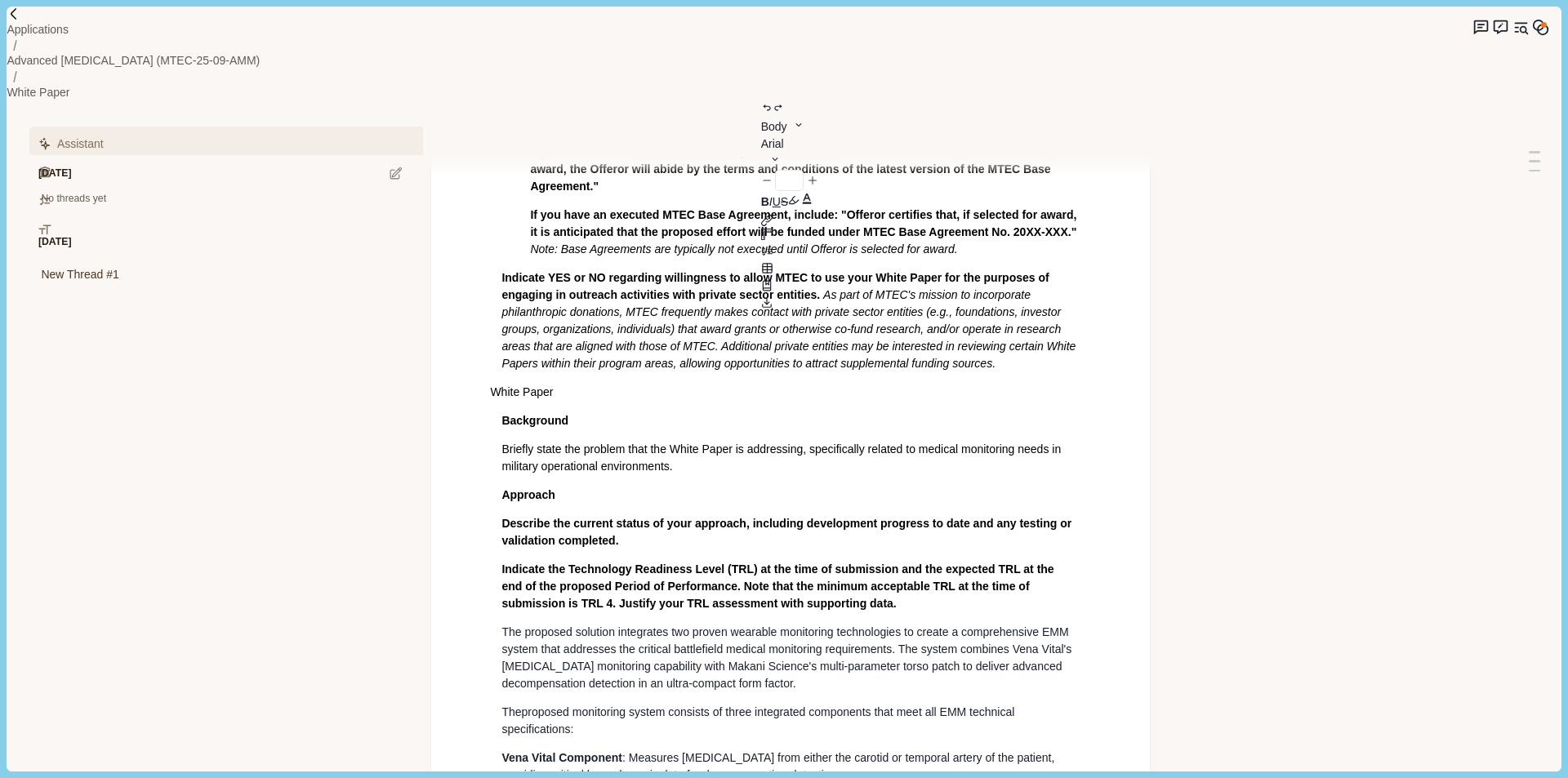
type input "**"
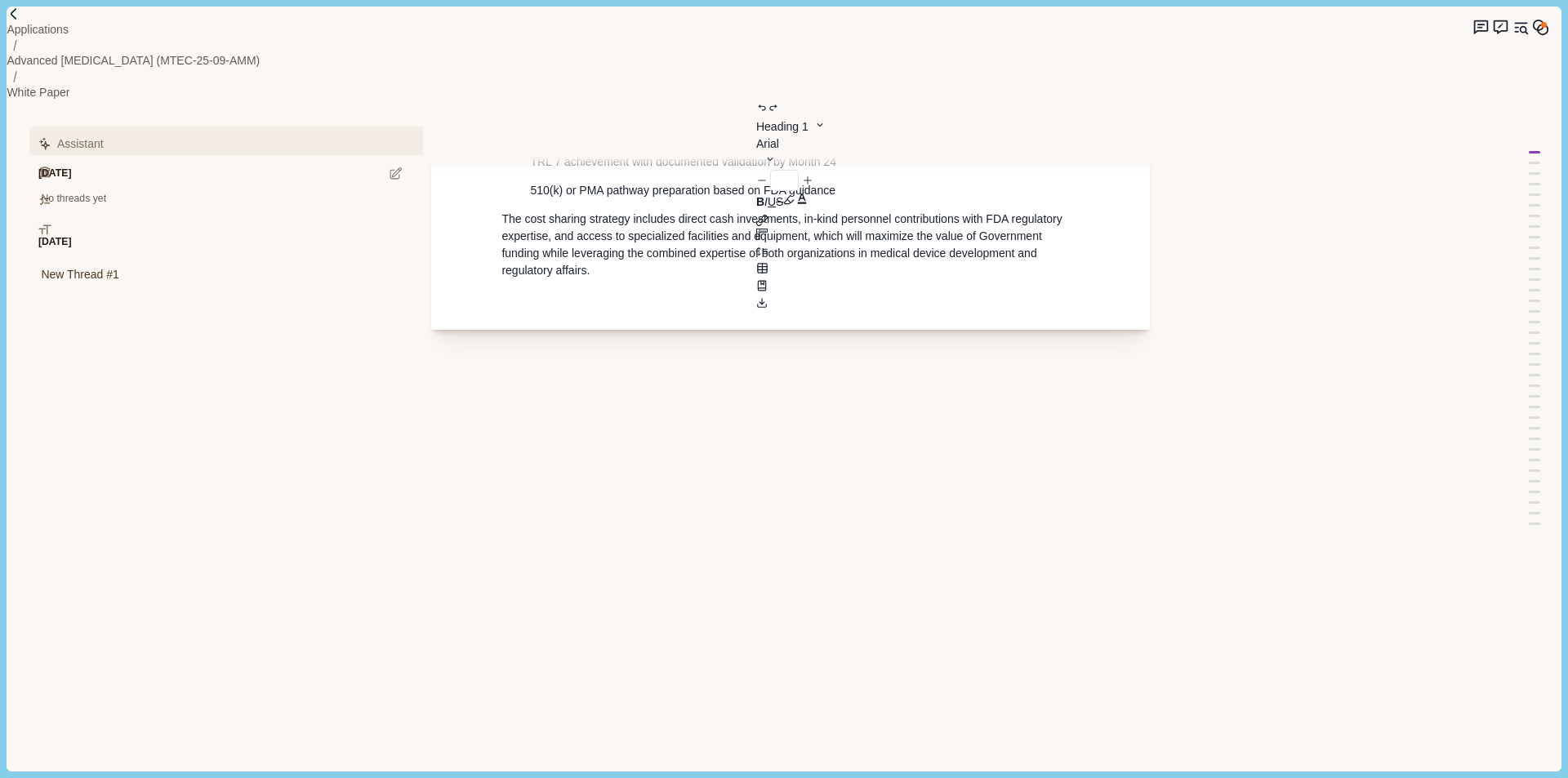
scroll to position [12859, 0]
click at [1512, 32] on icon "Original sources" at bounding box center [1521, 27] width 17 height 17
